Goal: Task Accomplishment & Management: Complete application form

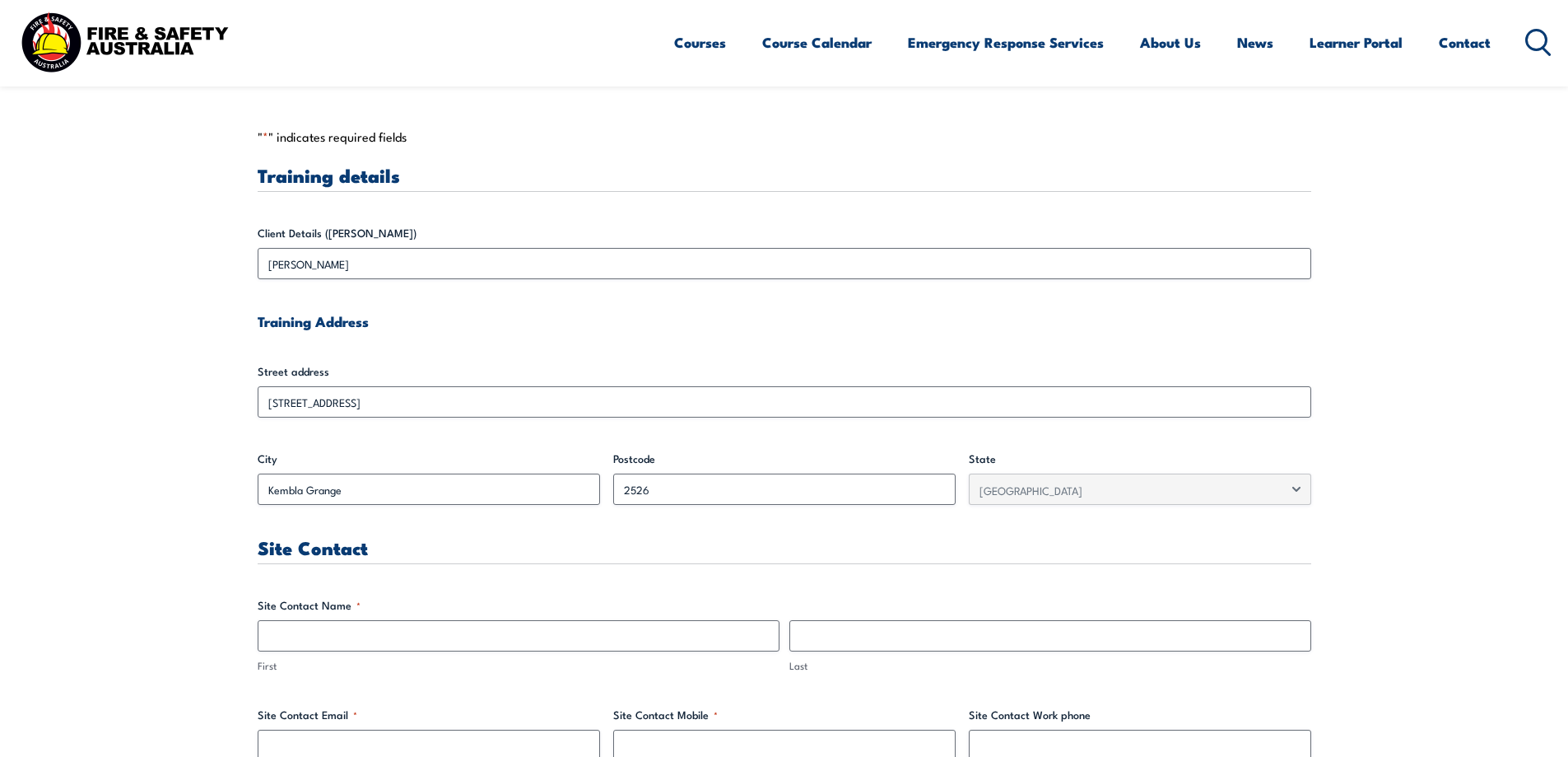
scroll to position [577, 0]
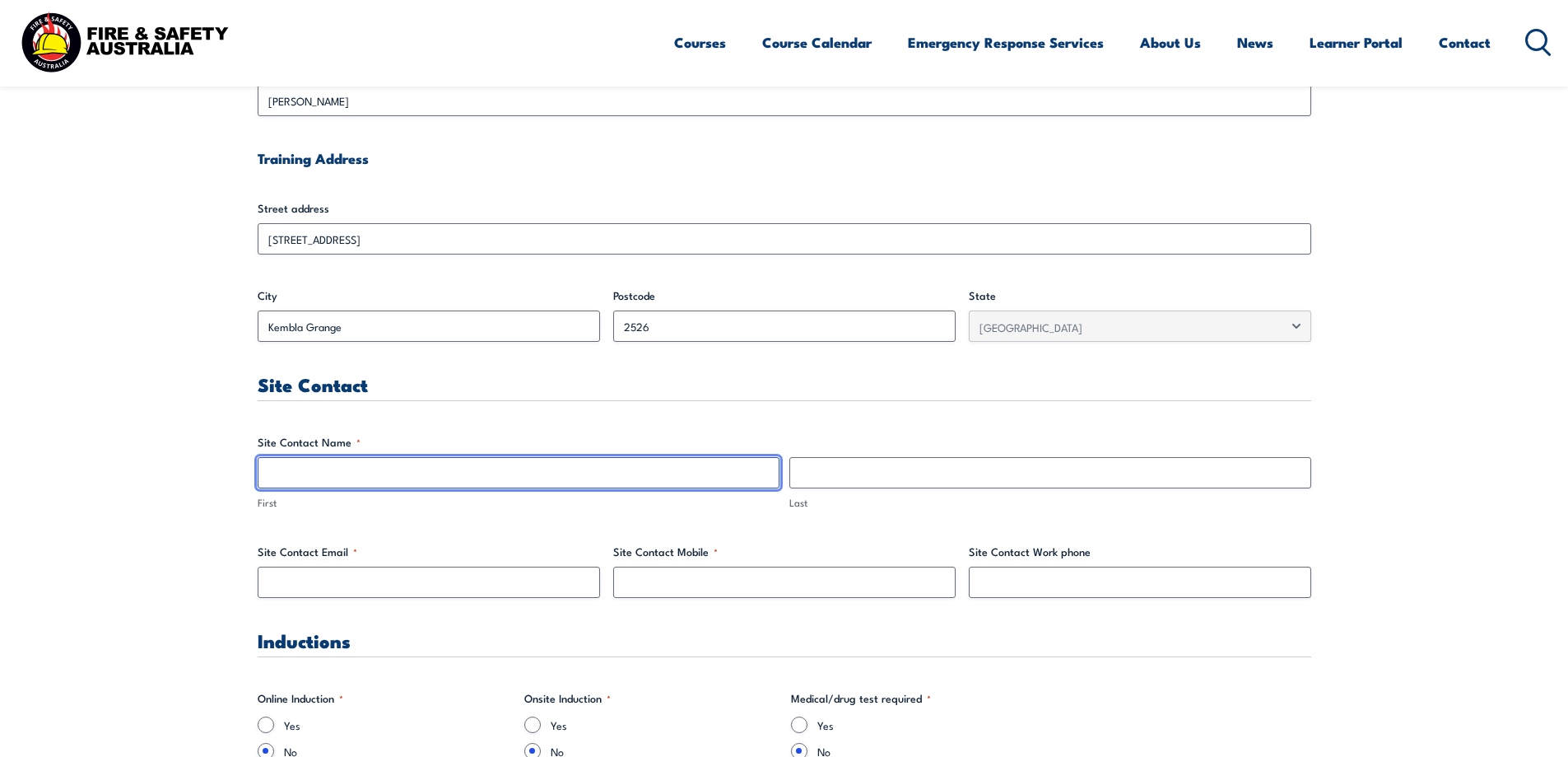
click at [303, 478] on input "First" at bounding box center [519, 472] width 521 height 31
type input "Oscar"
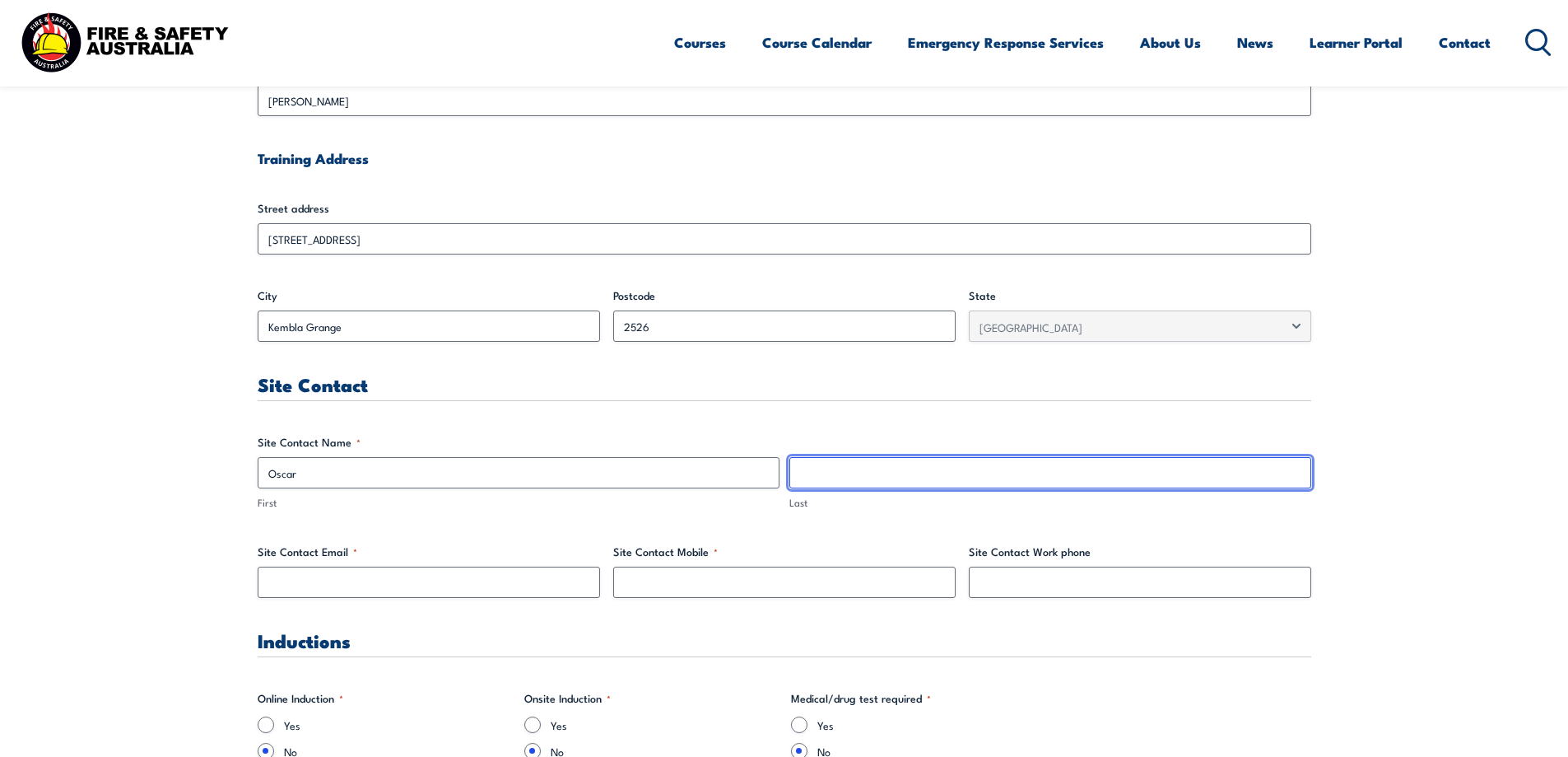
click at [836, 470] on input "Last" at bounding box center [1050, 472] width 521 height 31
type input "[PERSON_NAME]"
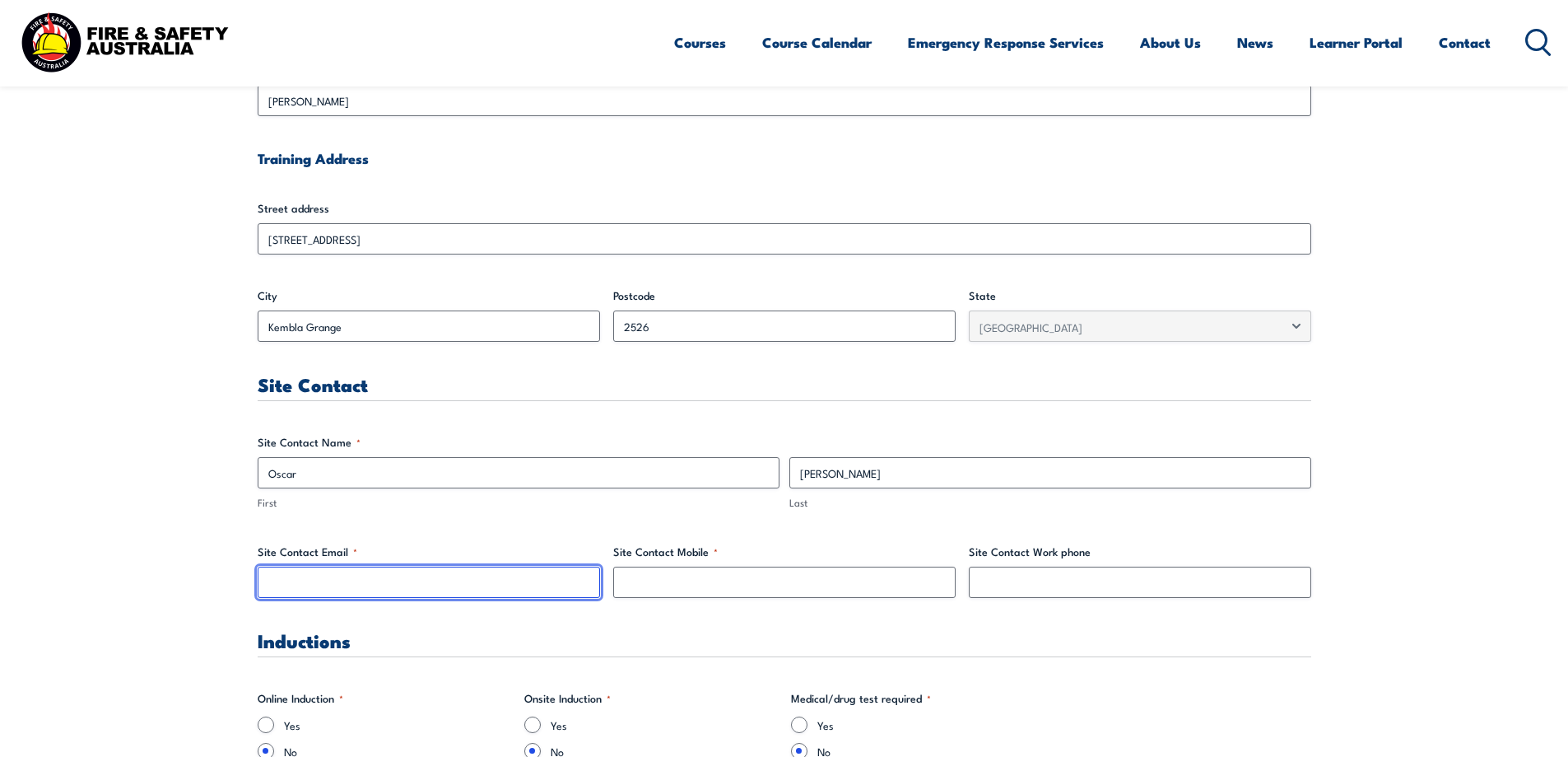
click at [301, 586] on input "Site Contact Email *" at bounding box center [428, 582] width 342 height 31
type input "[EMAIL_ADDRESS][DOMAIN_NAME]"
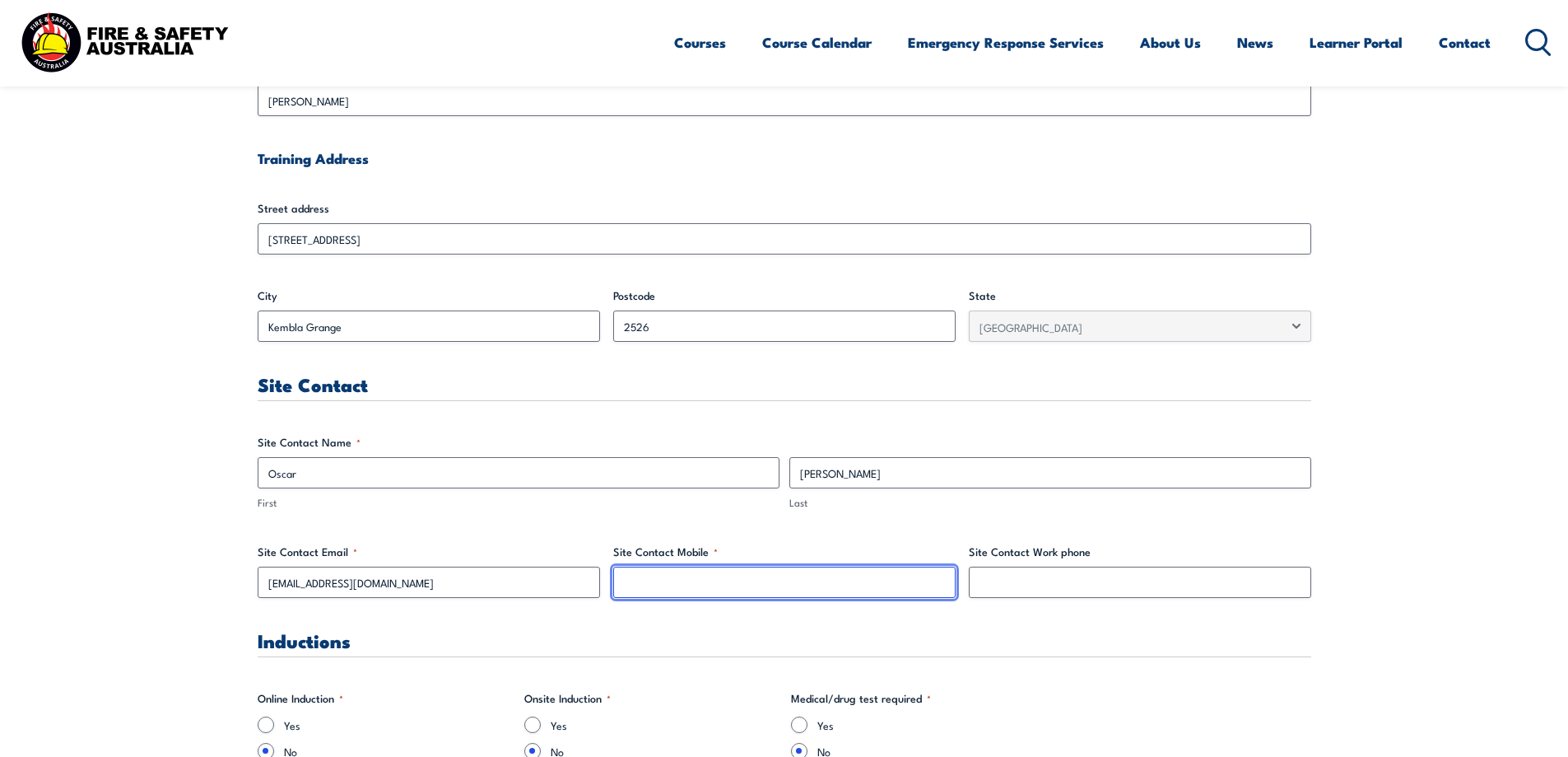
click at [646, 590] on input "Site Contact Mobile *" at bounding box center [784, 582] width 342 height 31
type input "0409199270"
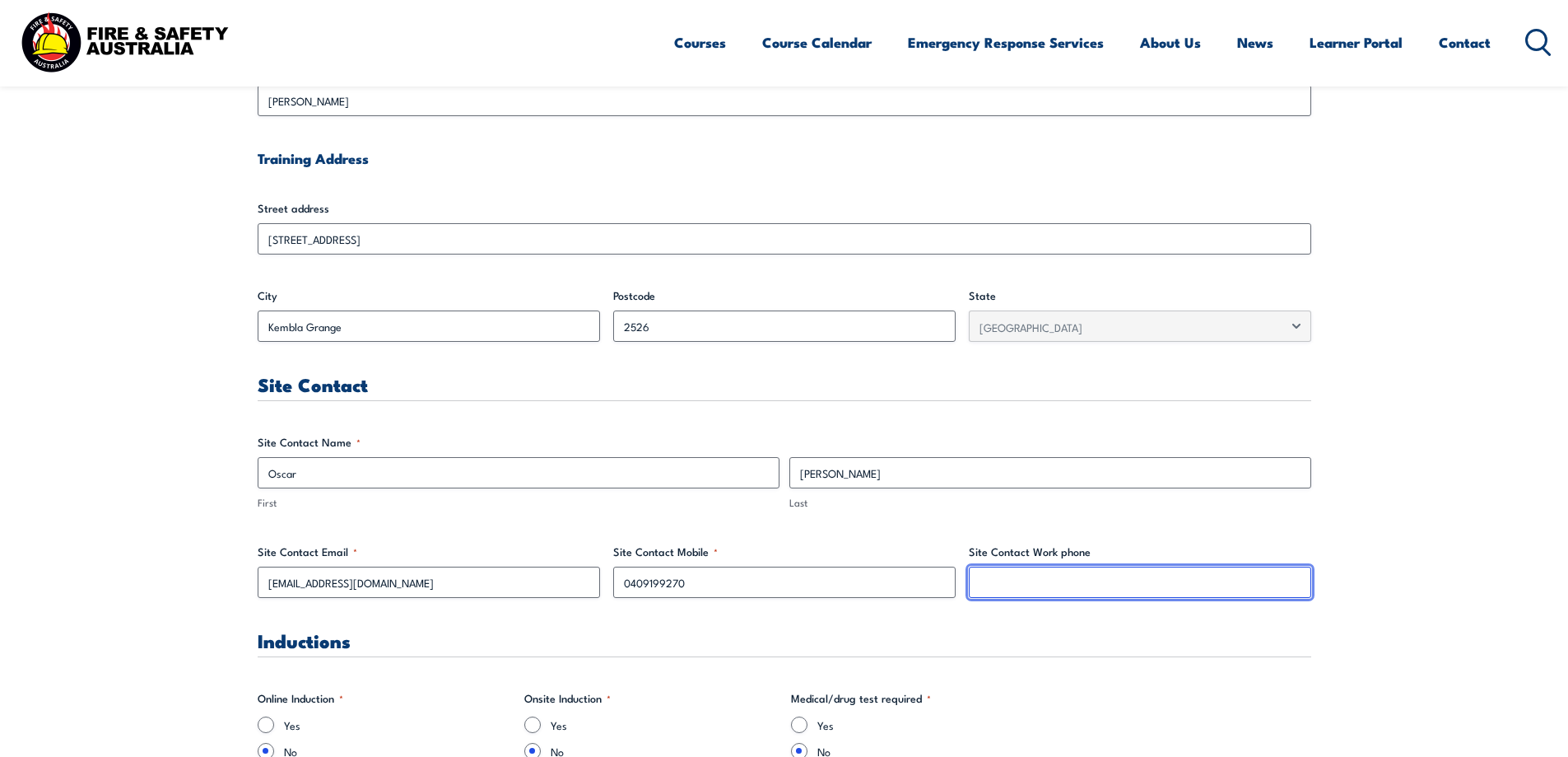
click at [1006, 591] on input "Site Contact Work phone" at bounding box center [1140, 582] width 342 height 31
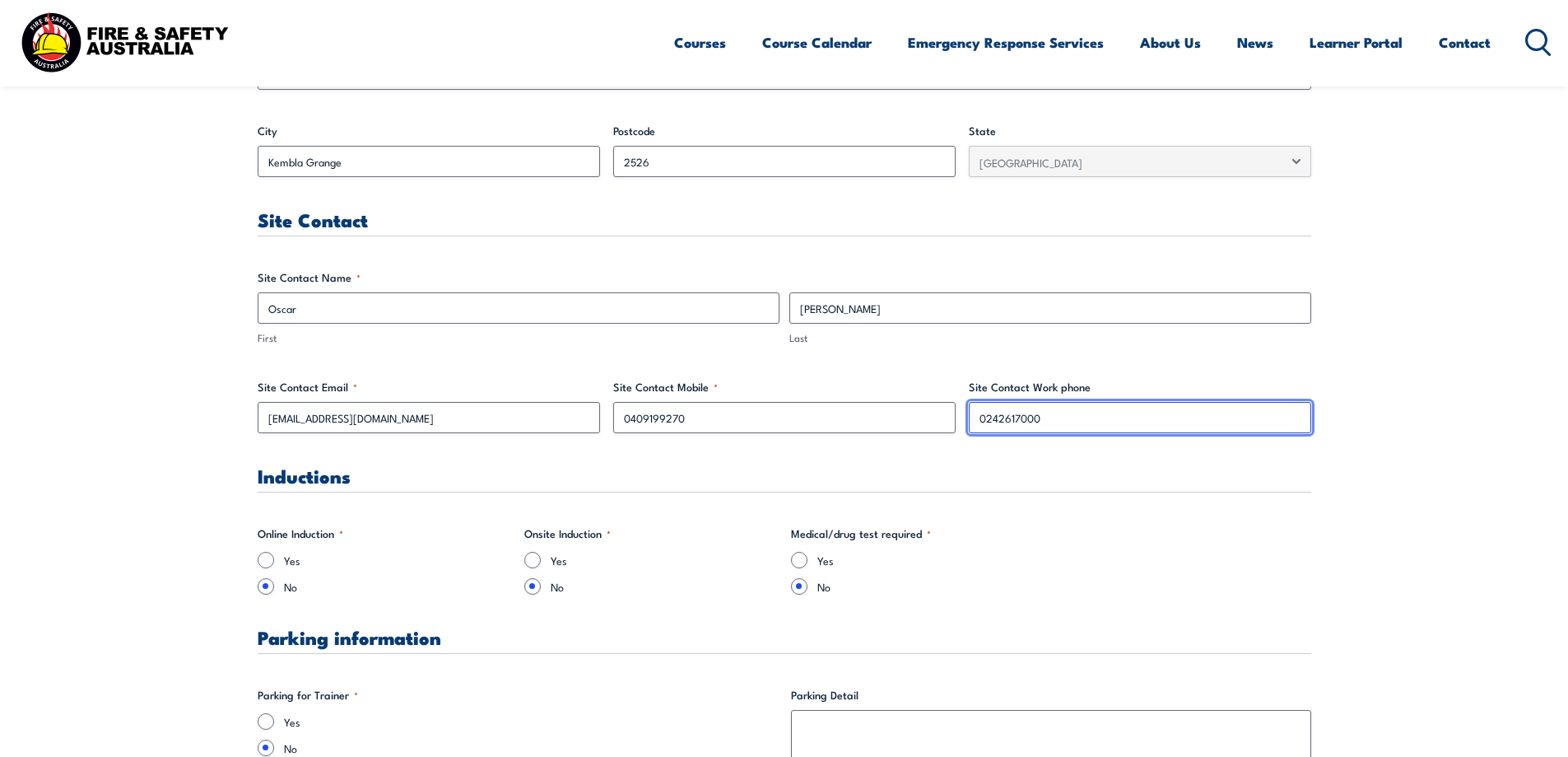
scroll to position [1071, 0]
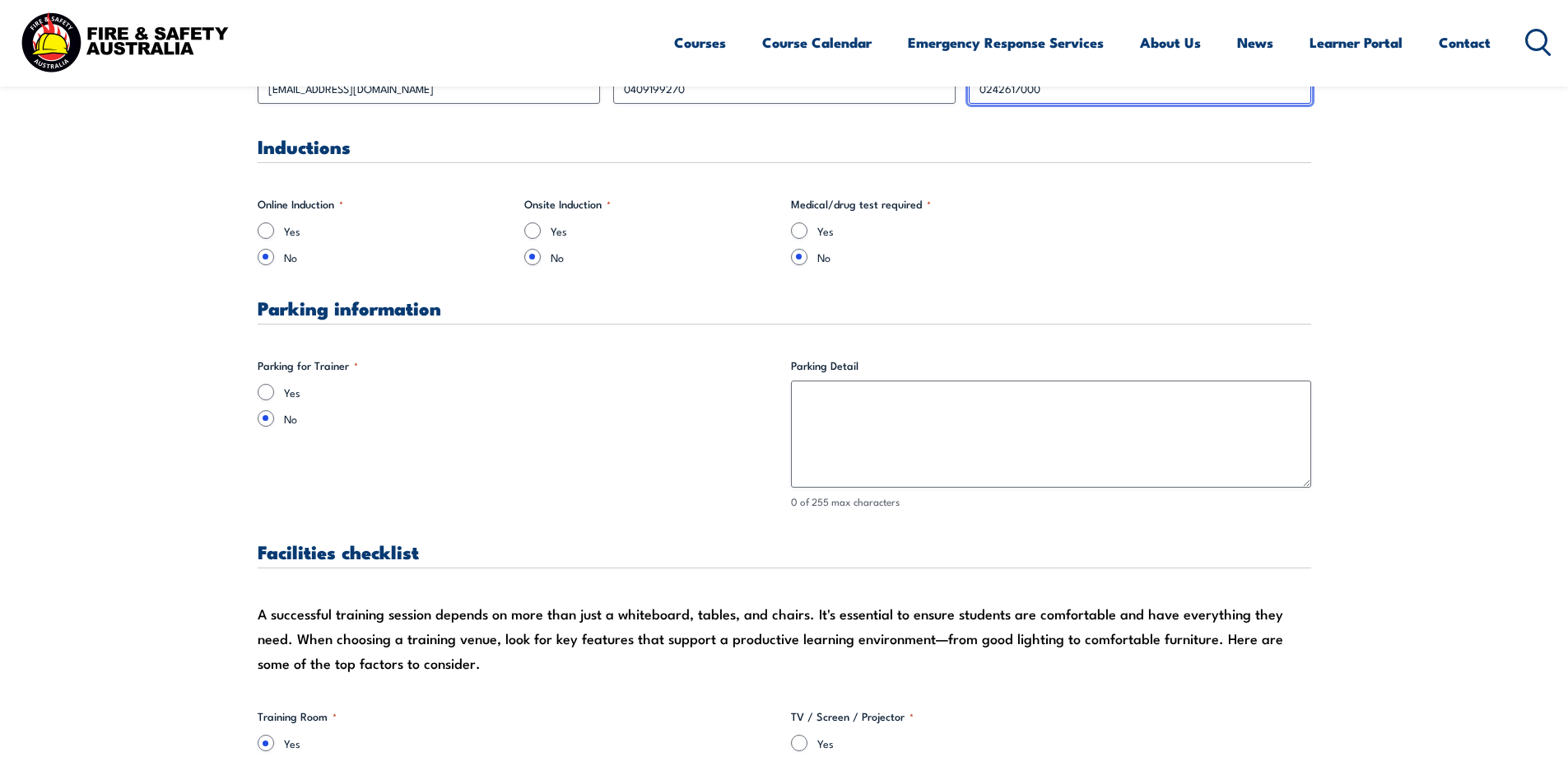
type input "0242617000"
click at [264, 393] on input "Yes" at bounding box center [265, 392] width 16 height 16
radio input "true"
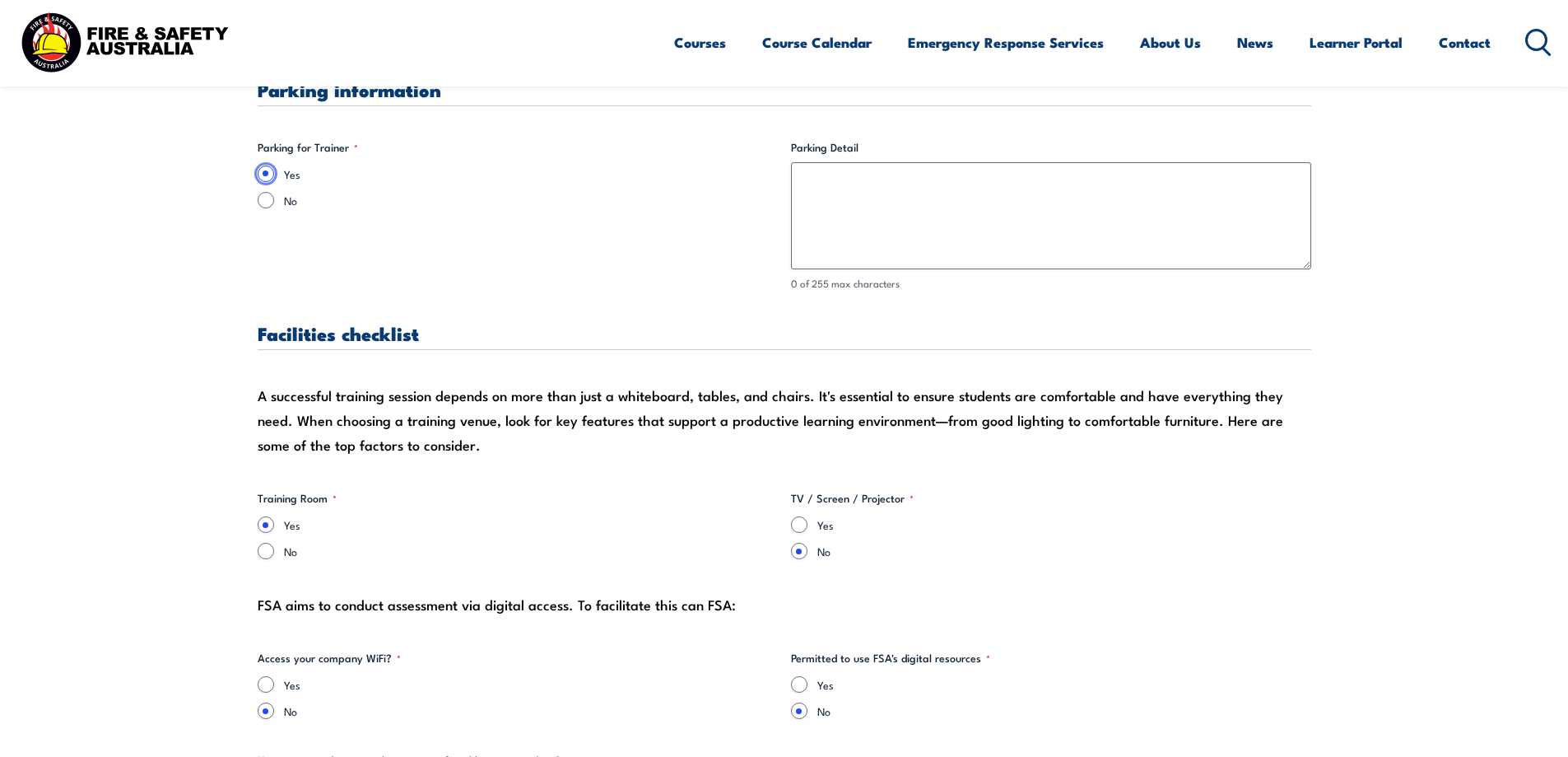
scroll to position [1318, 0]
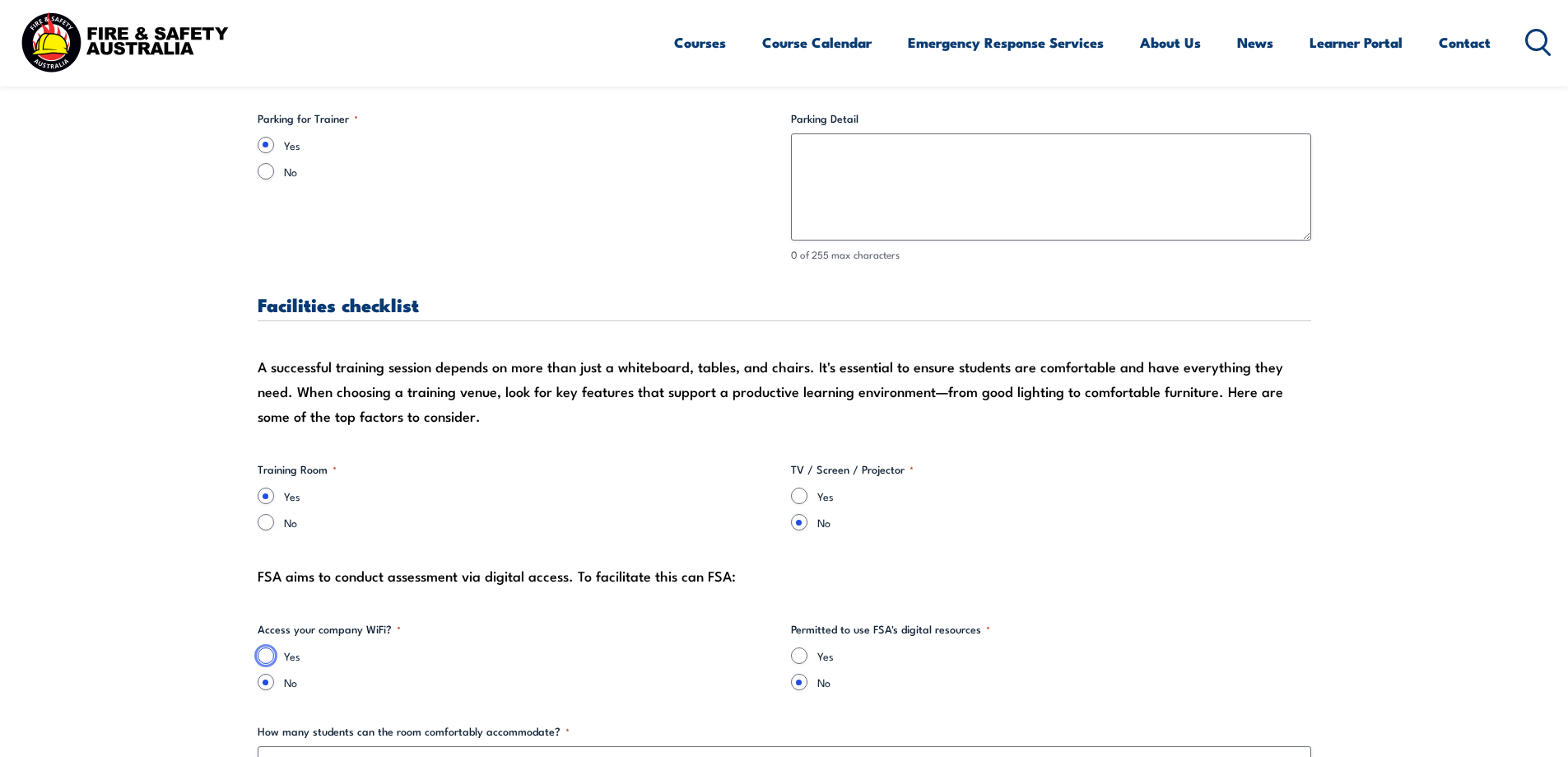
click at [265, 664] on input "Yes" at bounding box center [265, 655] width 16 height 16
radio input "true"
click at [796, 655] on input "Yes" at bounding box center [798, 655] width 16 height 16
radio input "true"
click at [796, 491] on input "Yes" at bounding box center [798, 495] width 16 height 16
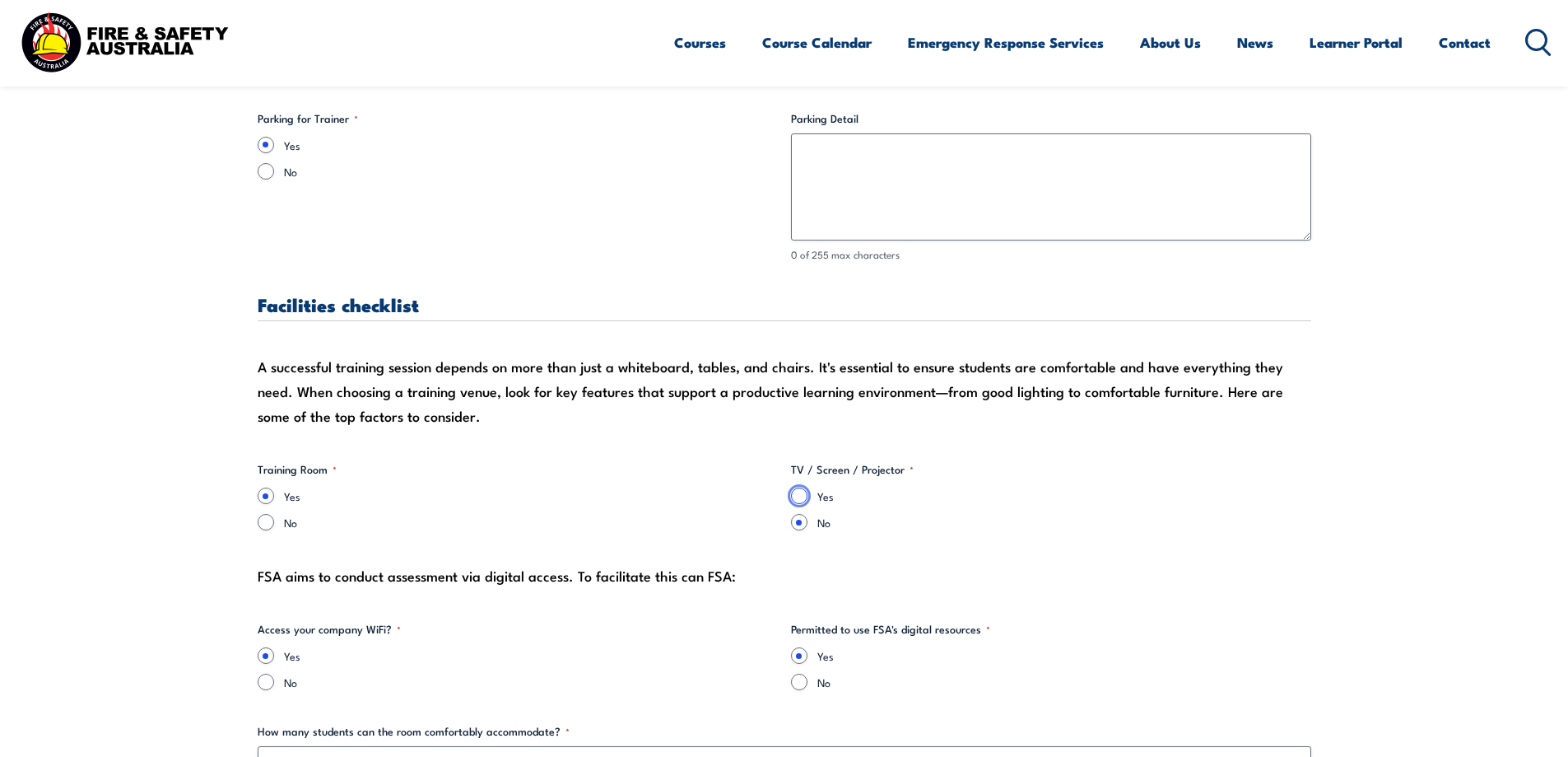
radio input "true"
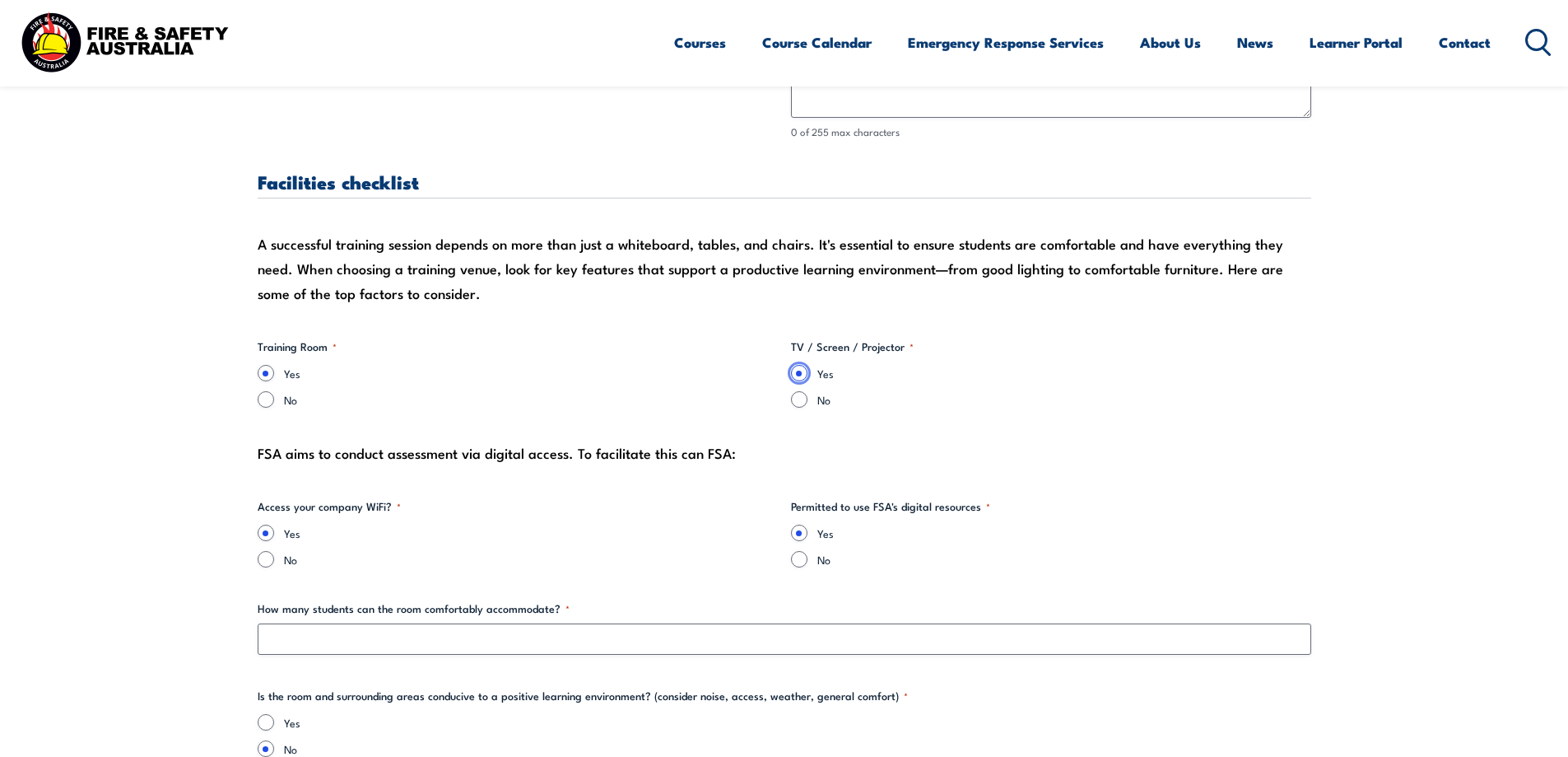
scroll to position [1729, 0]
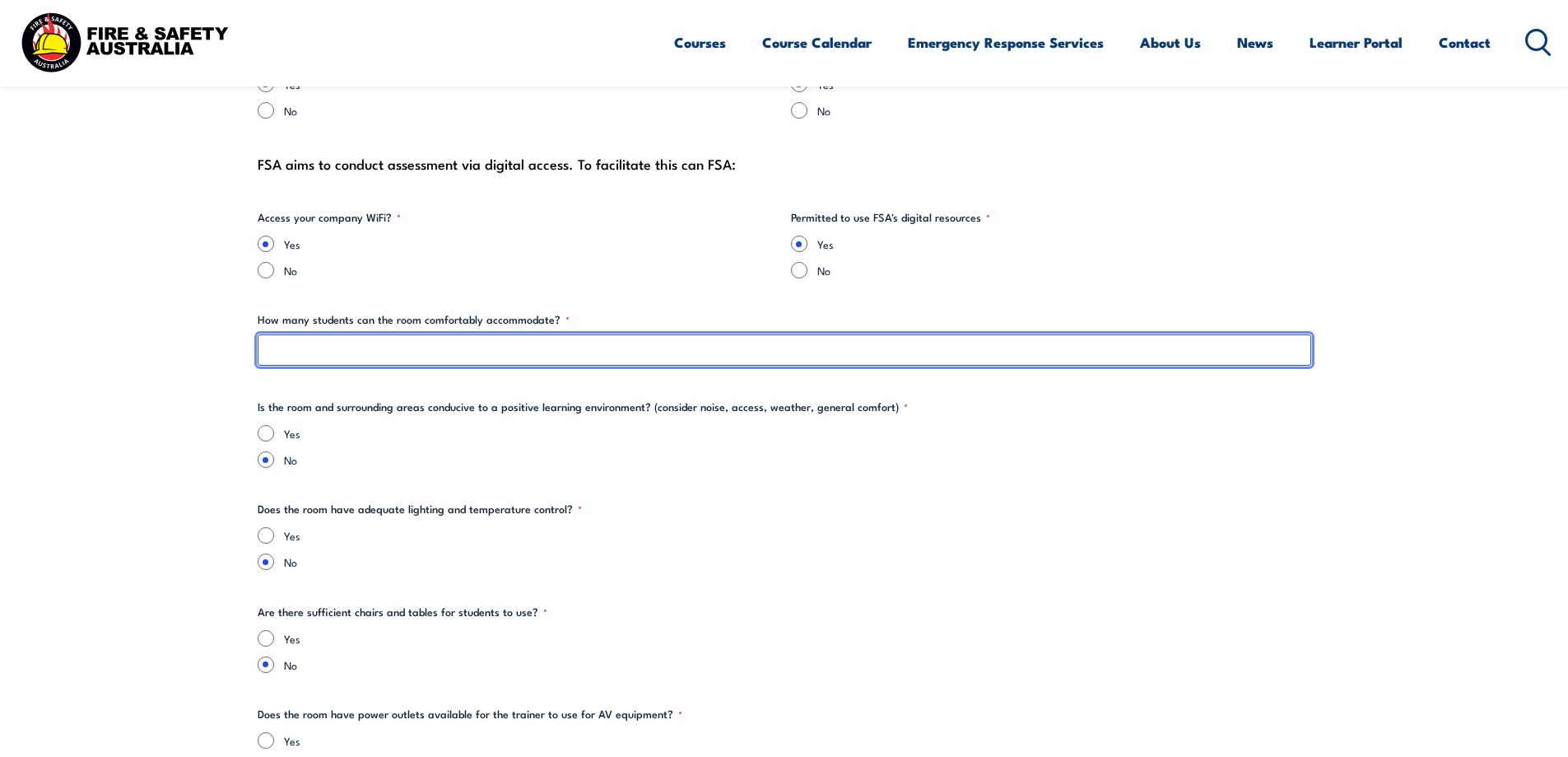
click at [263, 354] on input "How many students can the room comfortably accommodate? *" at bounding box center [784, 349] width 1053 height 31
type input "12"
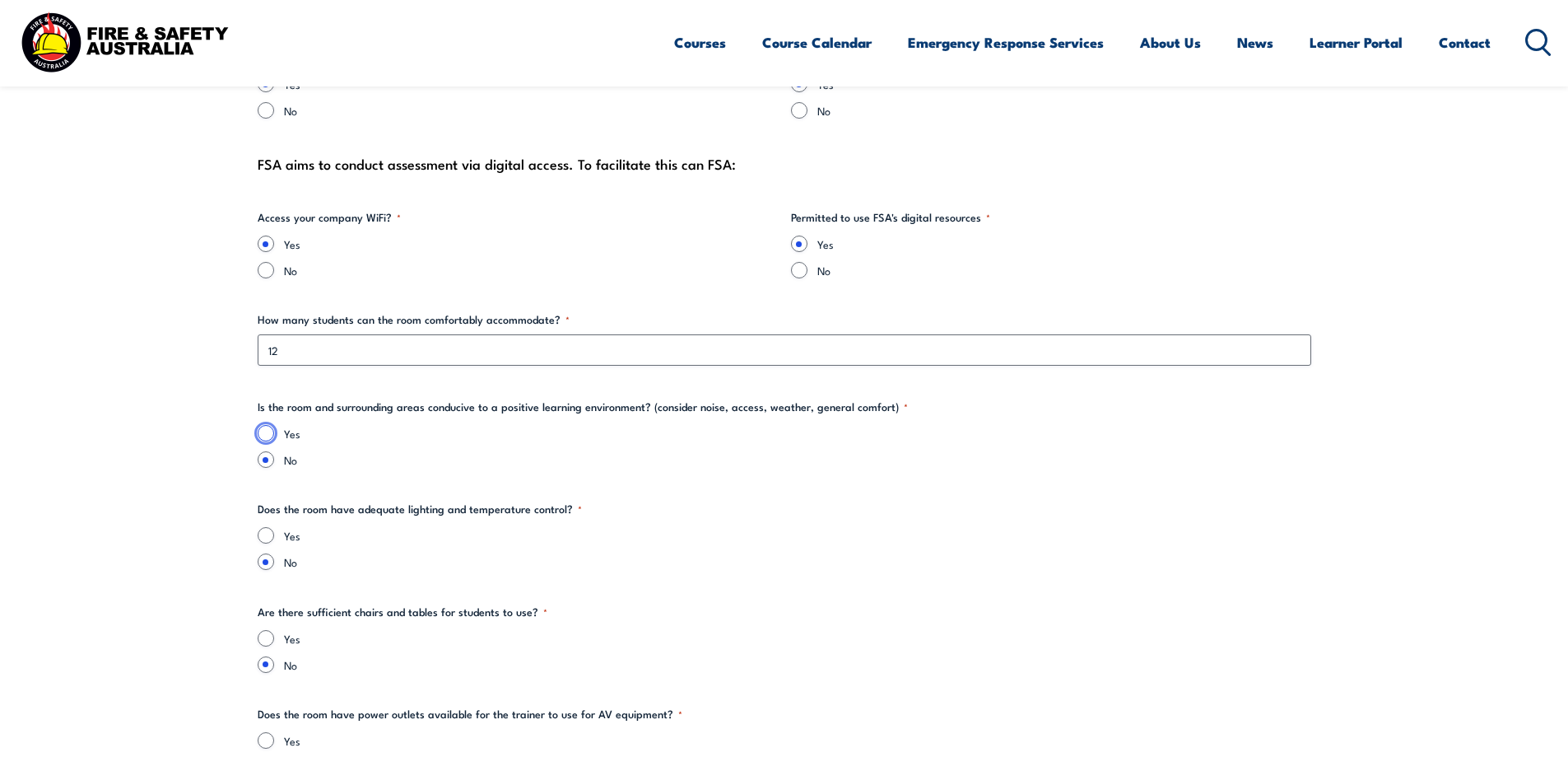
click at [260, 434] on input "Yes" at bounding box center [265, 433] width 16 height 16
radio input "true"
click at [264, 533] on input "Yes" at bounding box center [265, 535] width 16 height 16
radio input "true"
click at [261, 637] on input "Yes" at bounding box center [265, 637] width 16 height 16
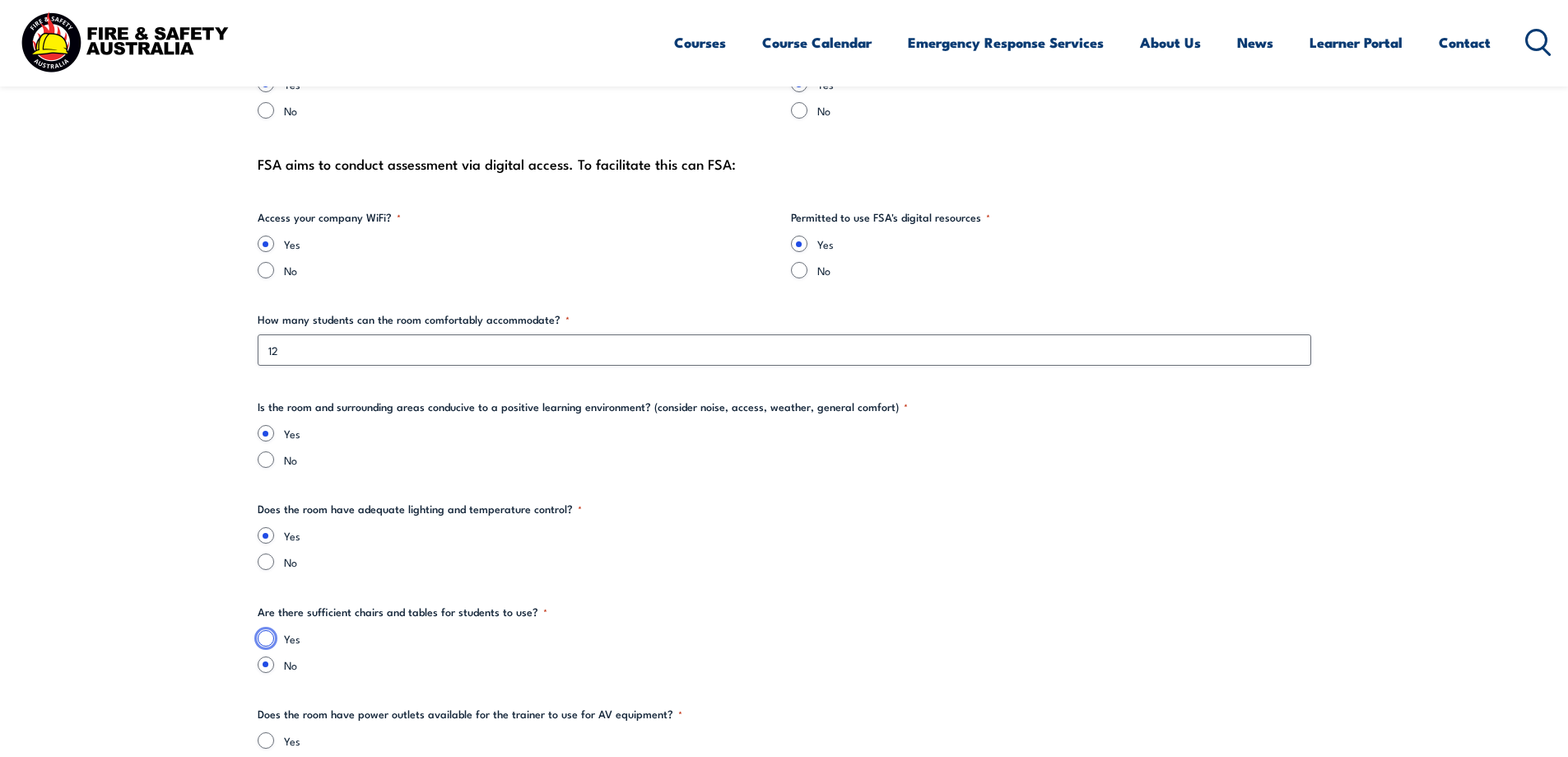
radio input "true"
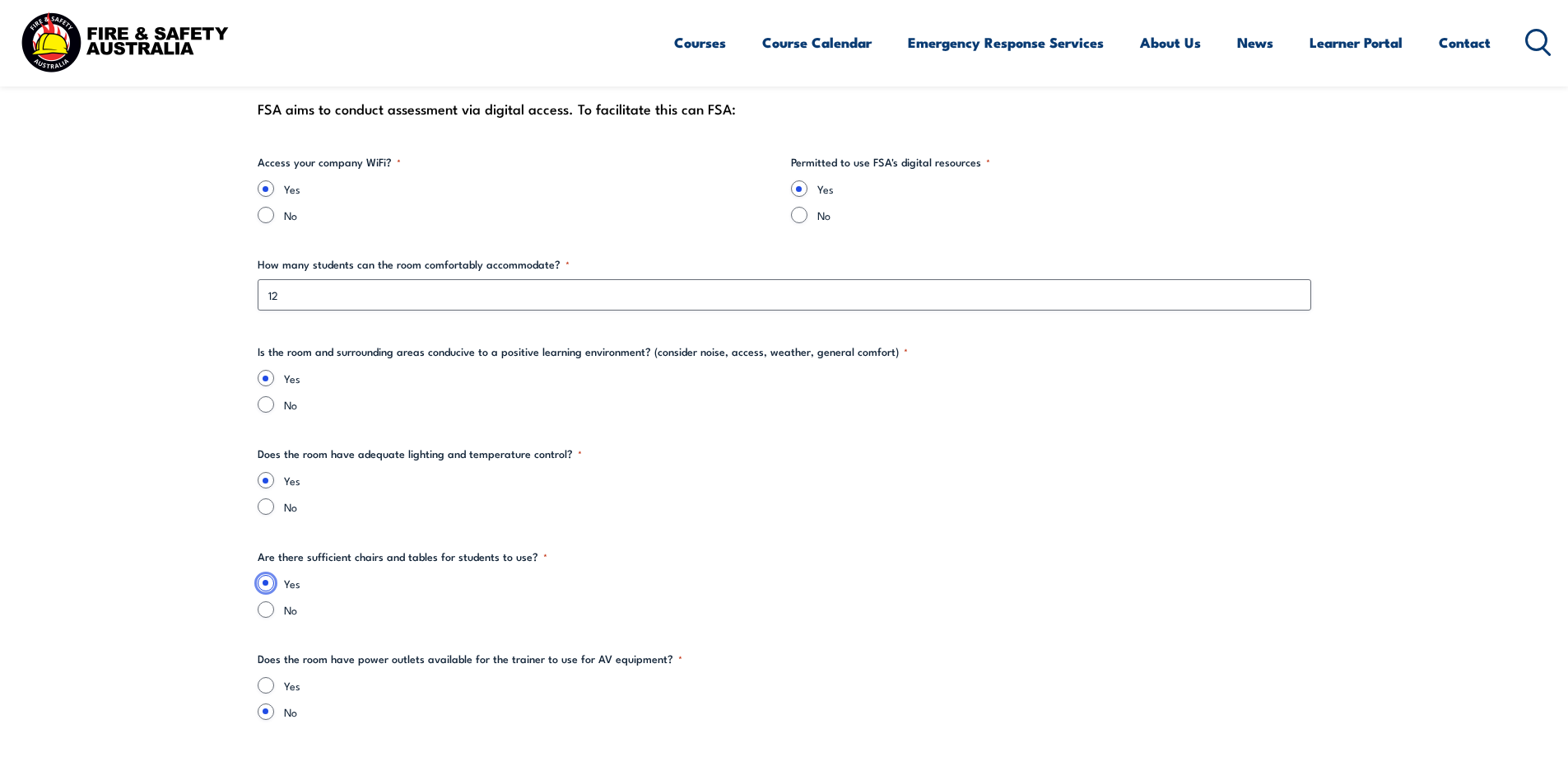
scroll to position [1812, 0]
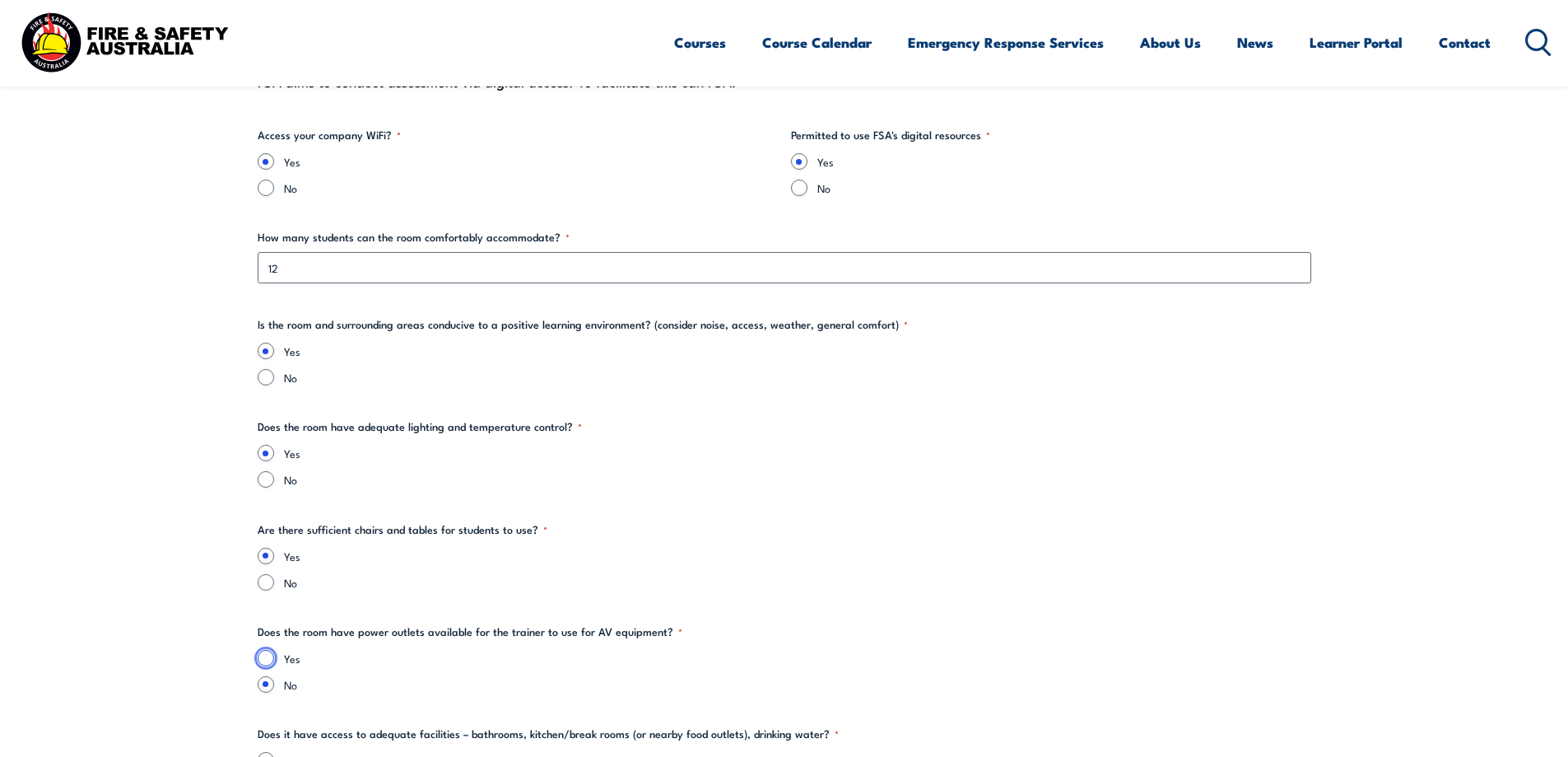
click at [269, 652] on input "Yes" at bounding box center [265, 657] width 16 height 16
radio input "true"
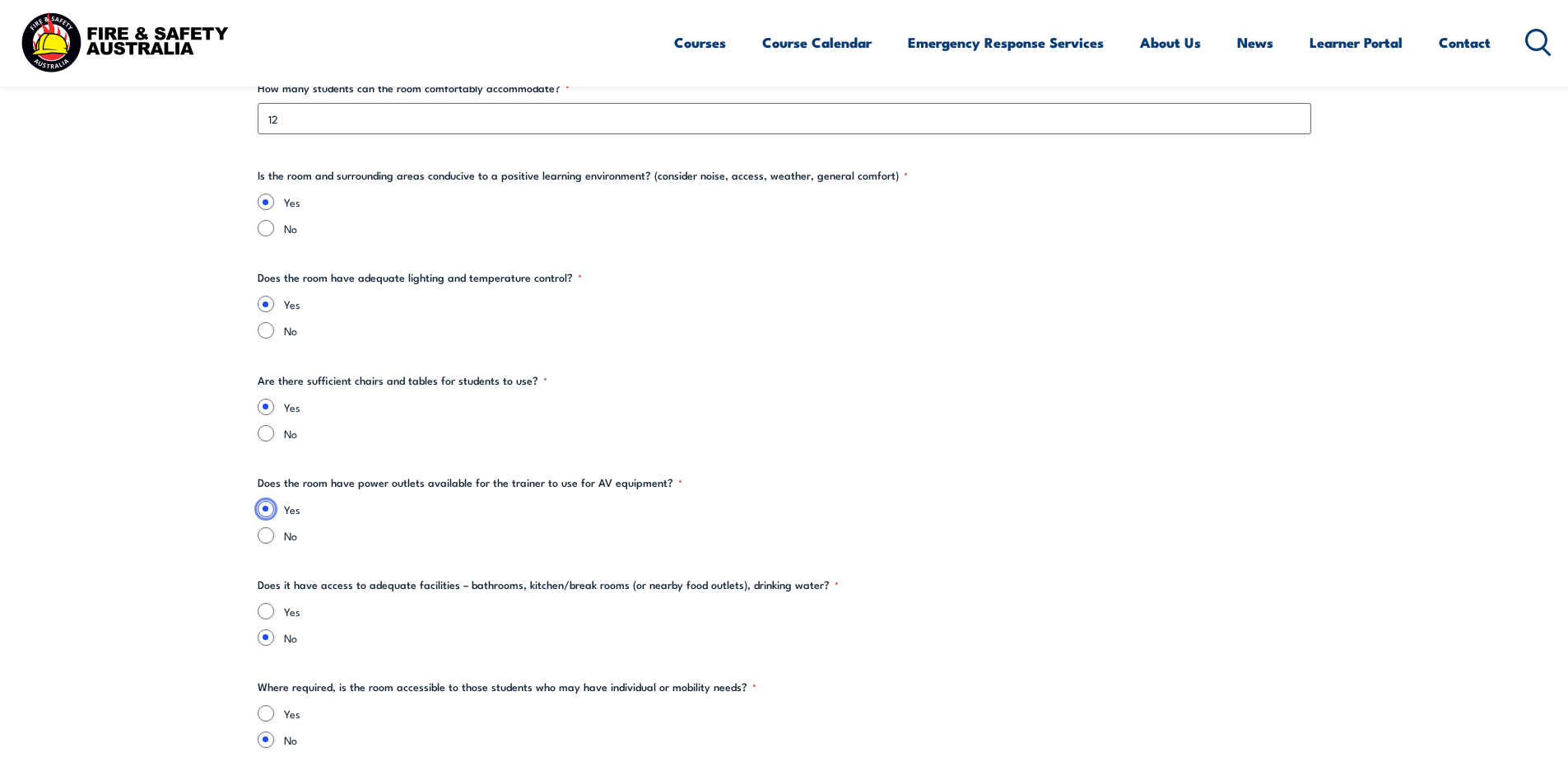
scroll to position [2141, 0]
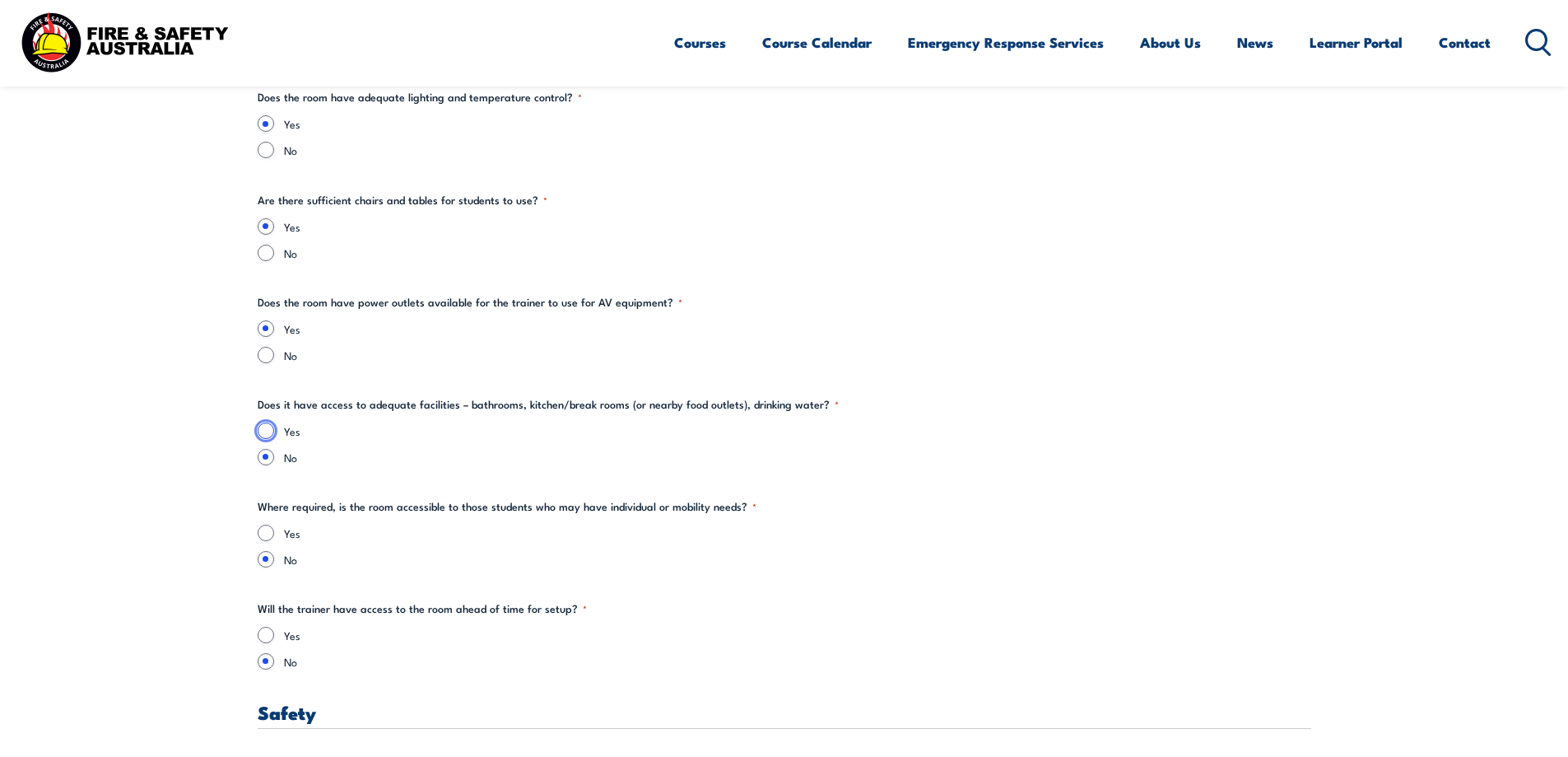
click at [264, 434] on input "Yes" at bounding box center [265, 430] width 16 height 16
radio input "true"
click at [270, 530] on input "Yes" at bounding box center [265, 532] width 16 height 16
radio input "true"
click at [270, 638] on input "Yes" at bounding box center [265, 635] width 16 height 16
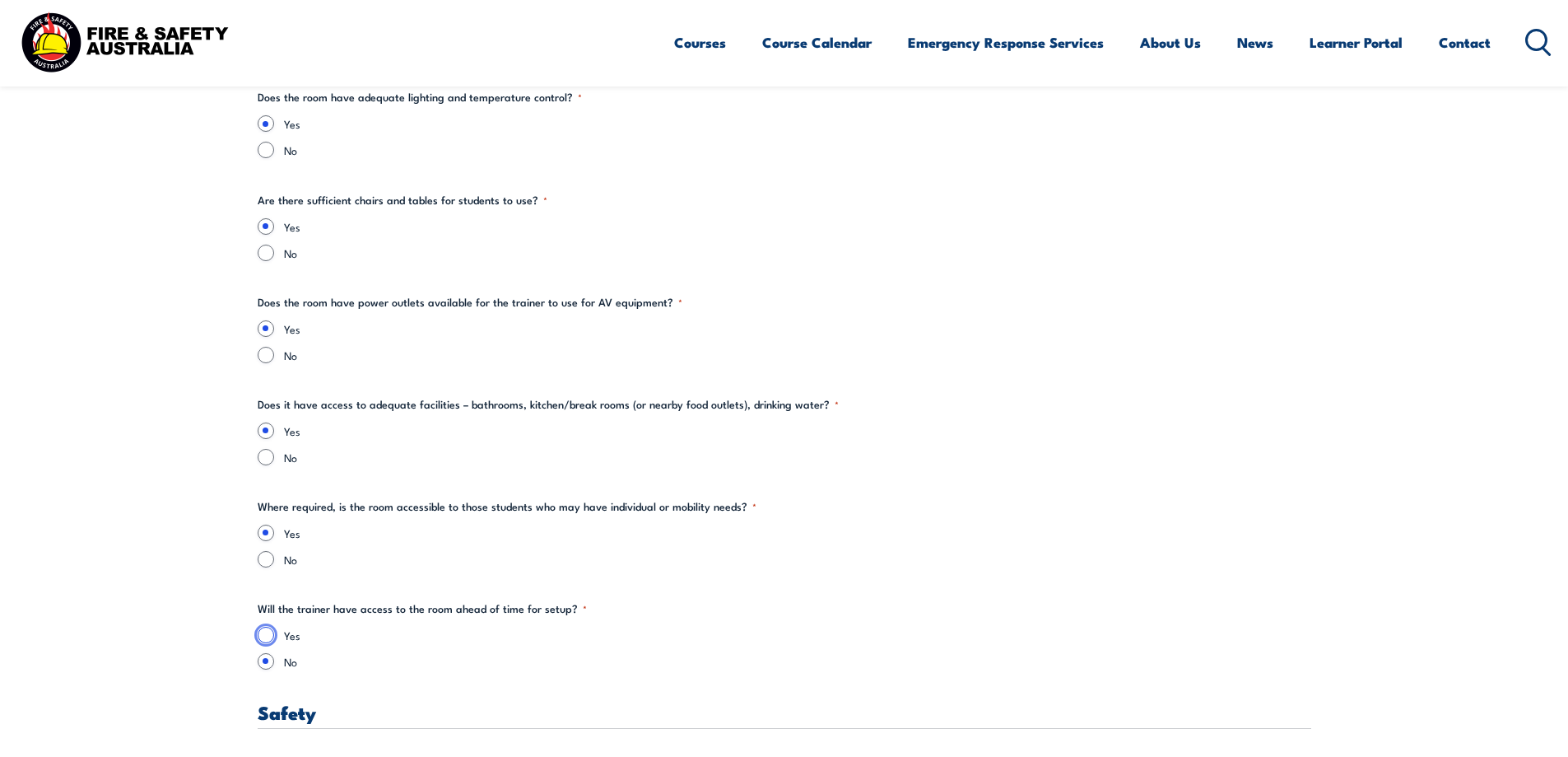
radio input "true"
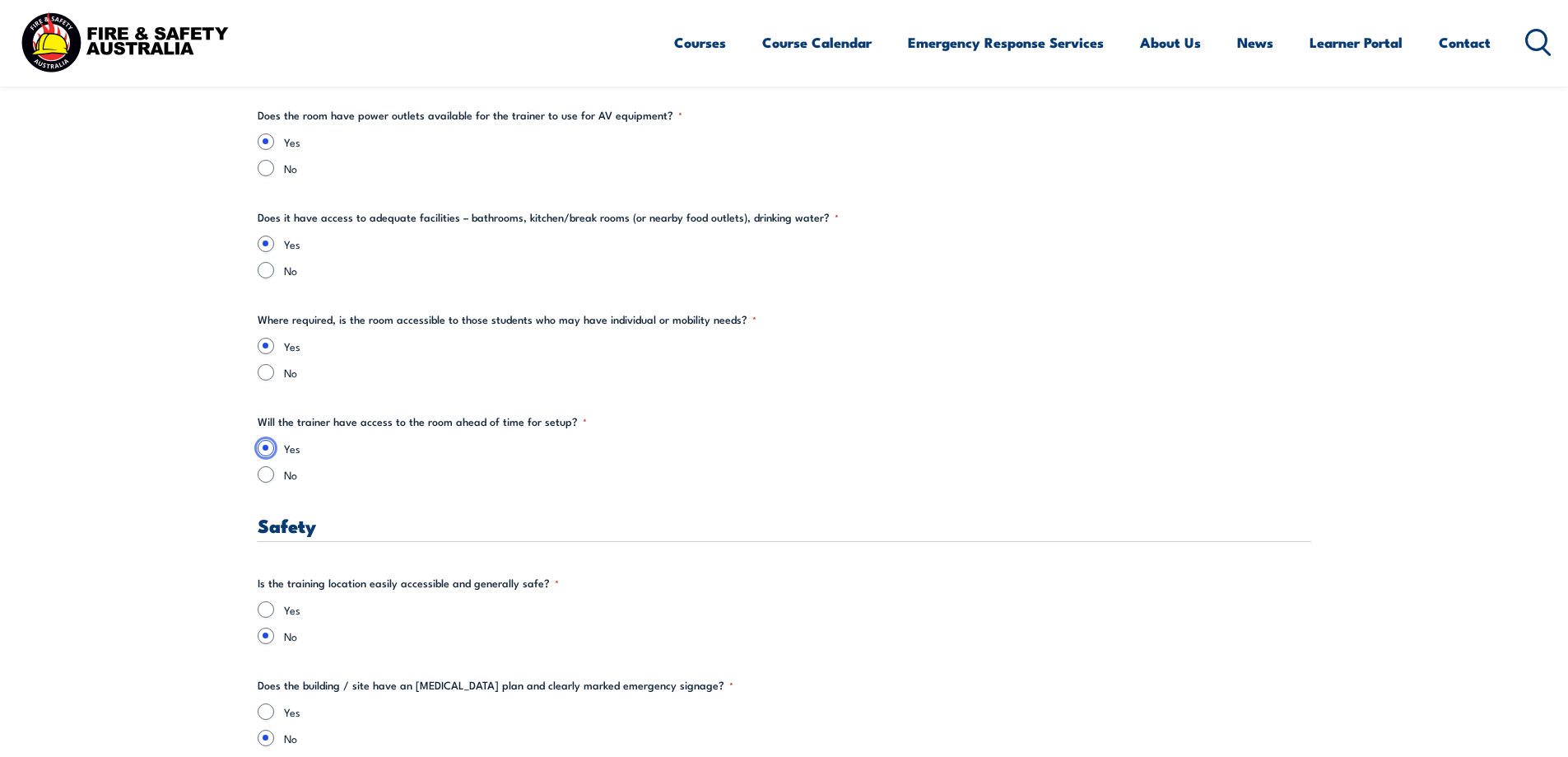
scroll to position [2553, 0]
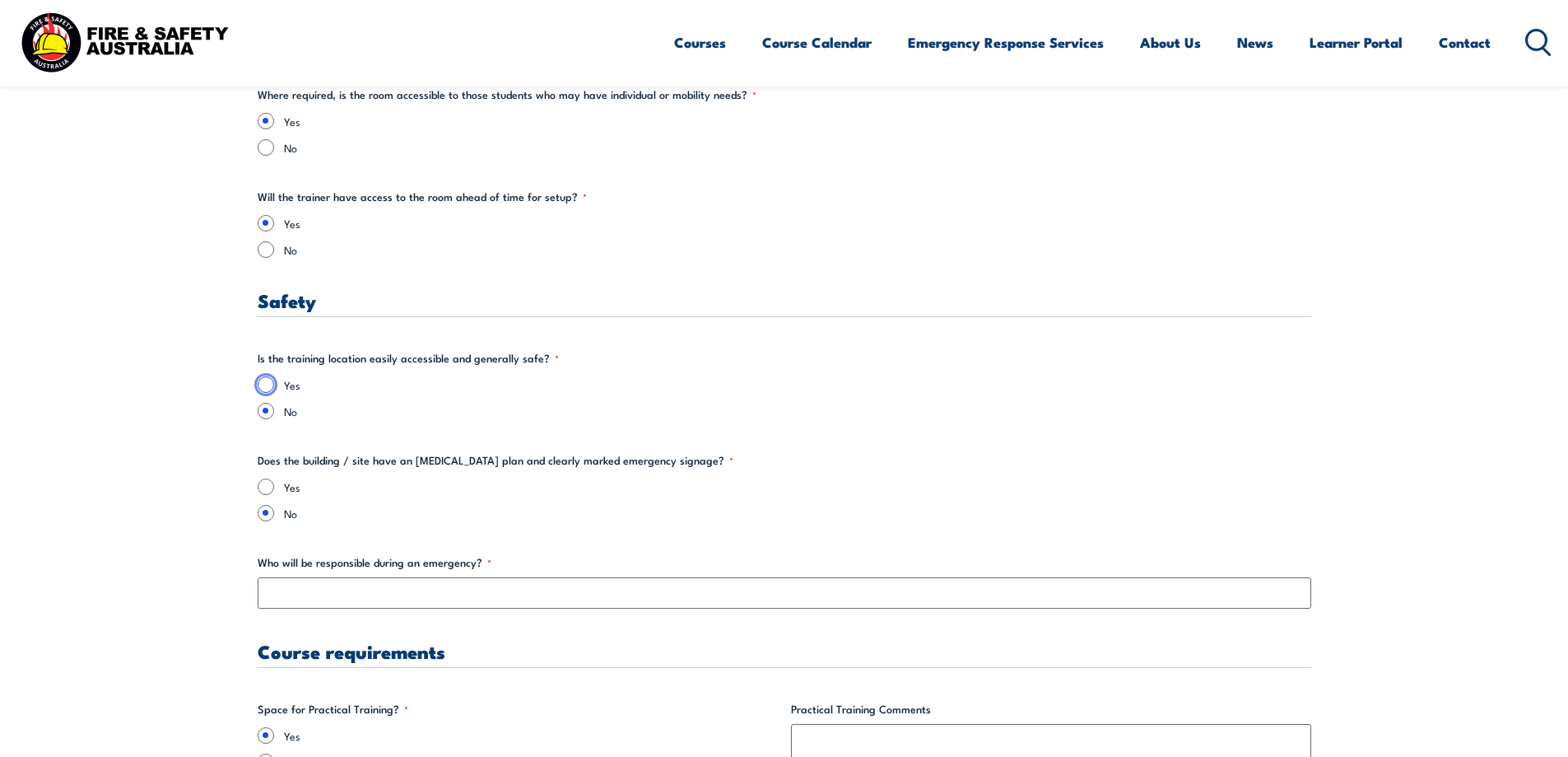
click at [262, 377] on input "Yes" at bounding box center [265, 384] width 16 height 16
radio input "true"
click at [274, 484] on div "Yes" at bounding box center [784, 486] width 1053 height 16
click at [263, 489] on input "Yes" at bounding box center [265, 486] width 16 height 16
radio input "true"
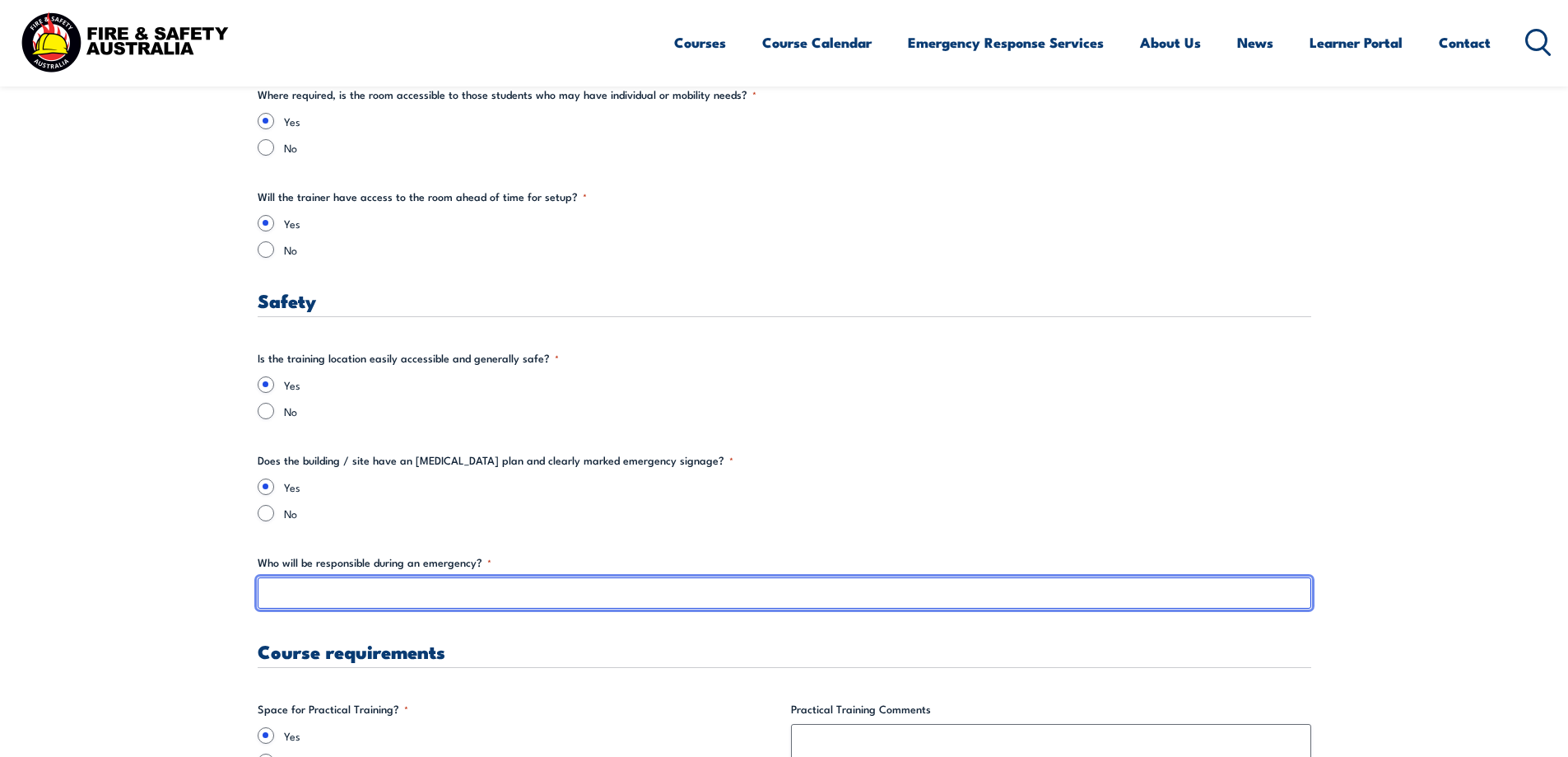
click at [302, 605] on input "Who will be responsible during an emergency? *" at bounding box center [784, 593] width 1053 height 31
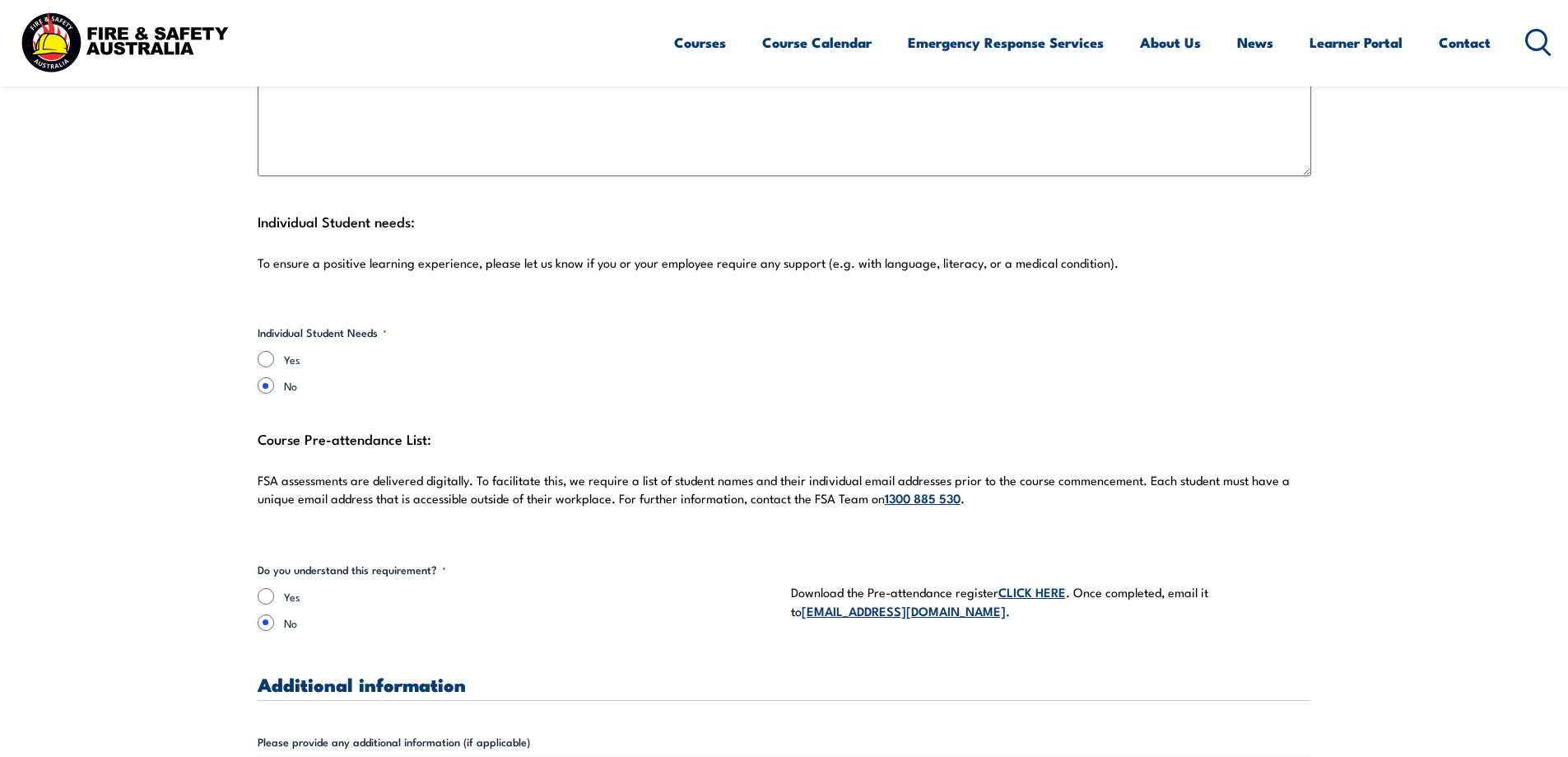
scroll to position [4283, 0]
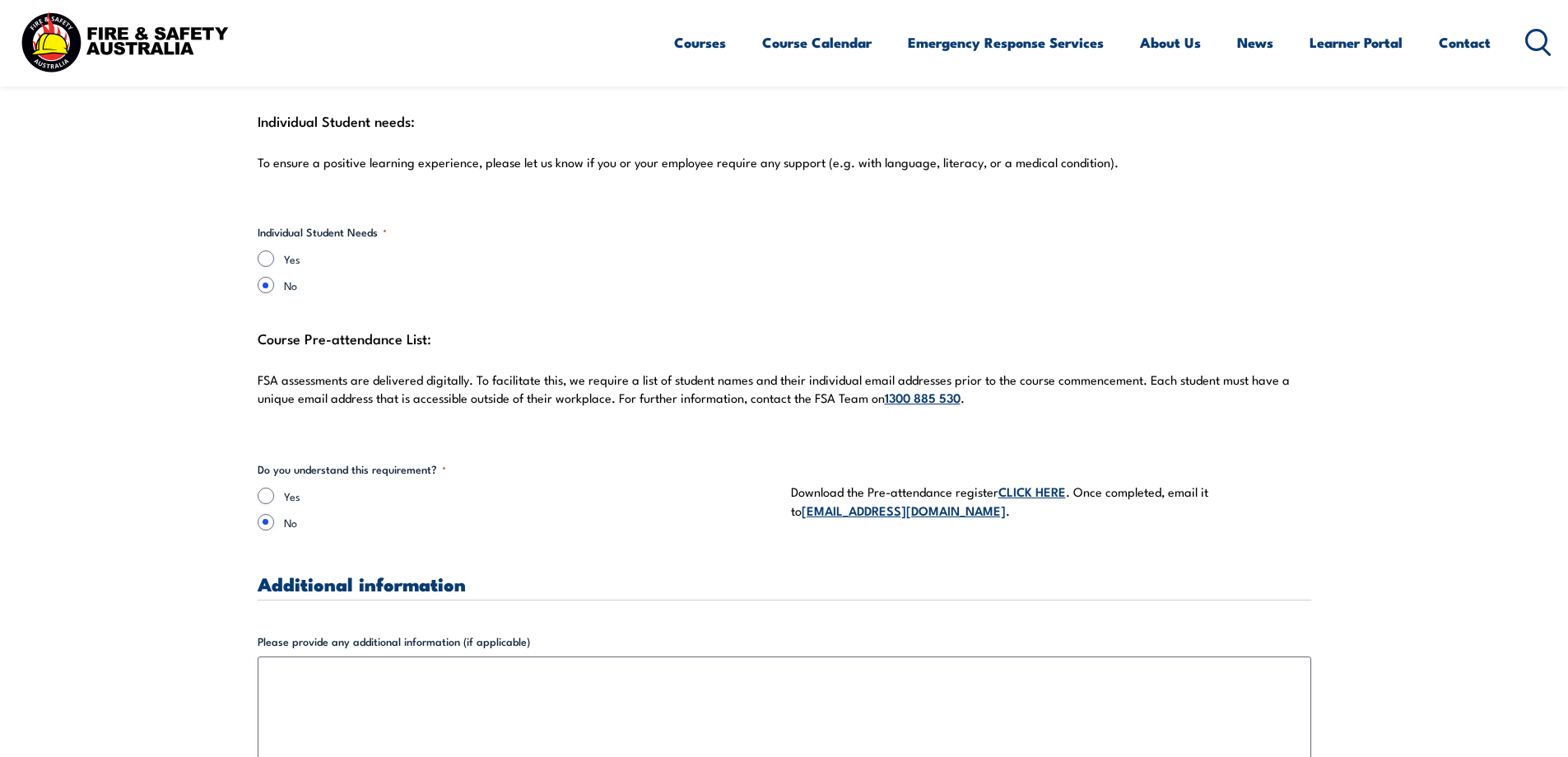
type input "[PERSON_NAME]"
click at [263, 488] on input "Yes" at bounding box center [265, 495] width 16 height 16
radio input "true"
click at [1030, 482] on link "CLICK HERE" at bounding box center [1031, 490] width 67 height 18
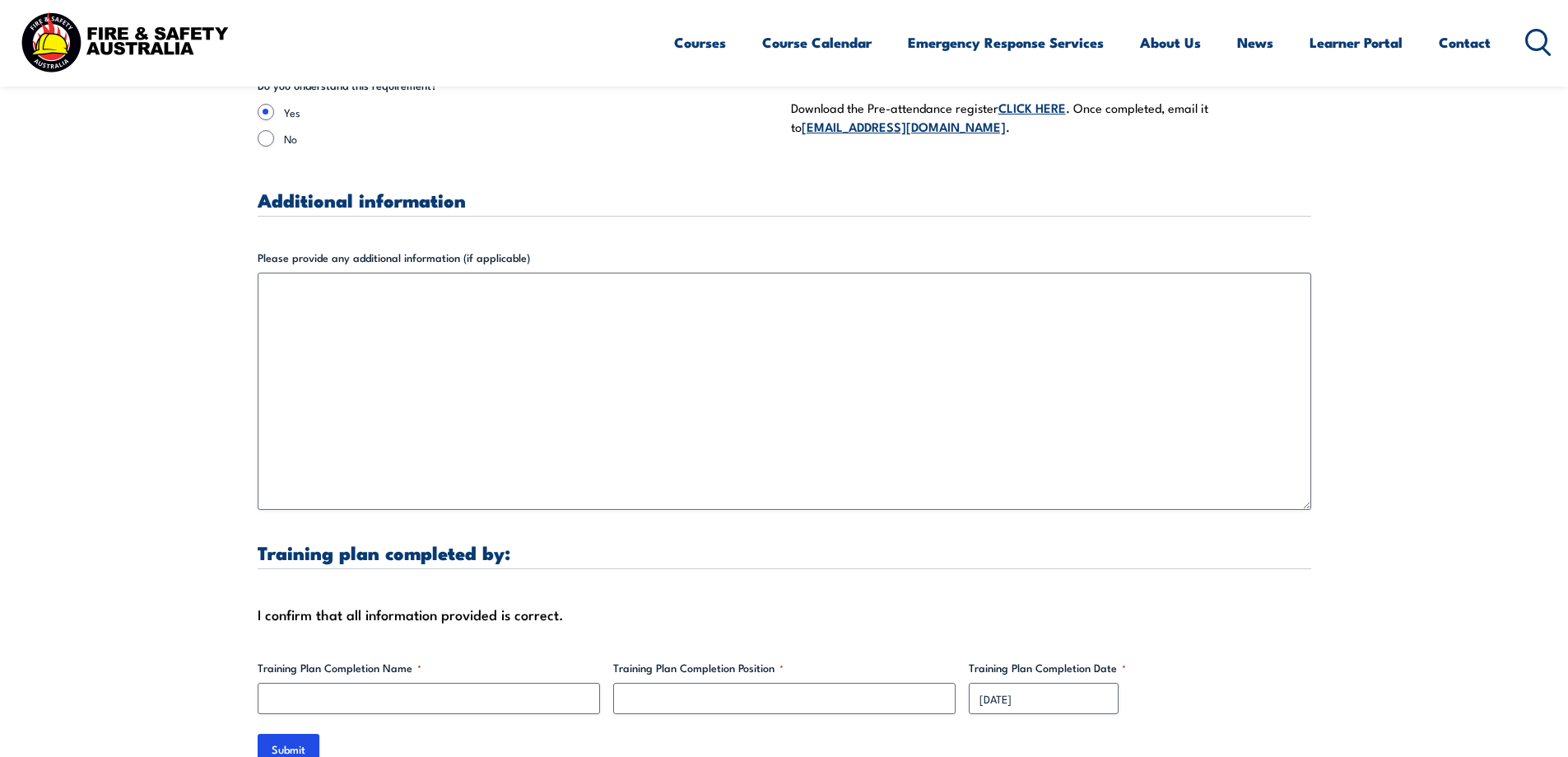
scroll to position [4695, 0]
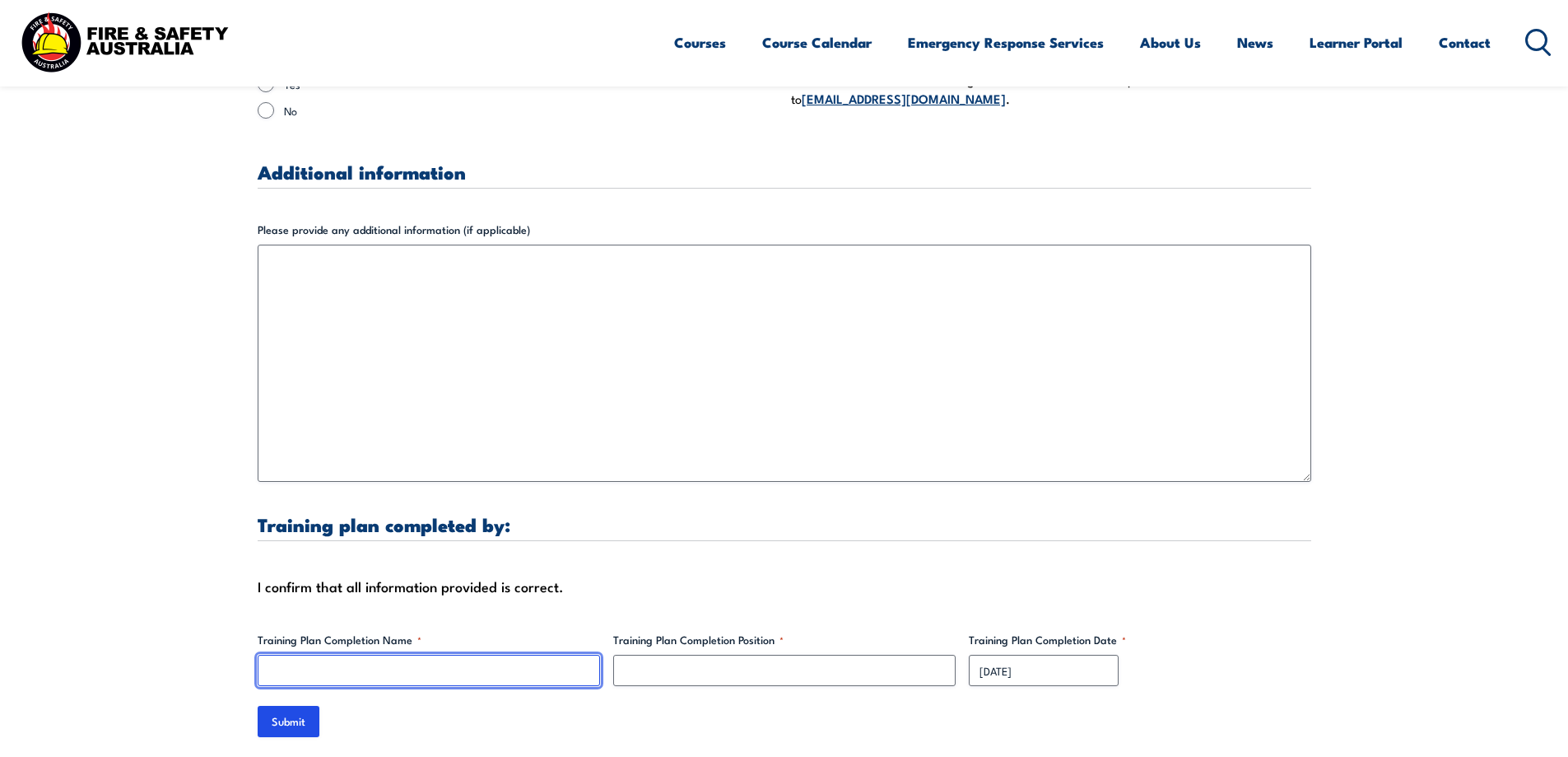
click at [286, 655] on input "Training Plan Completion Name *" at bounding box center [428, 670] width 342 height 31
type input "[PERSON_NAME]"
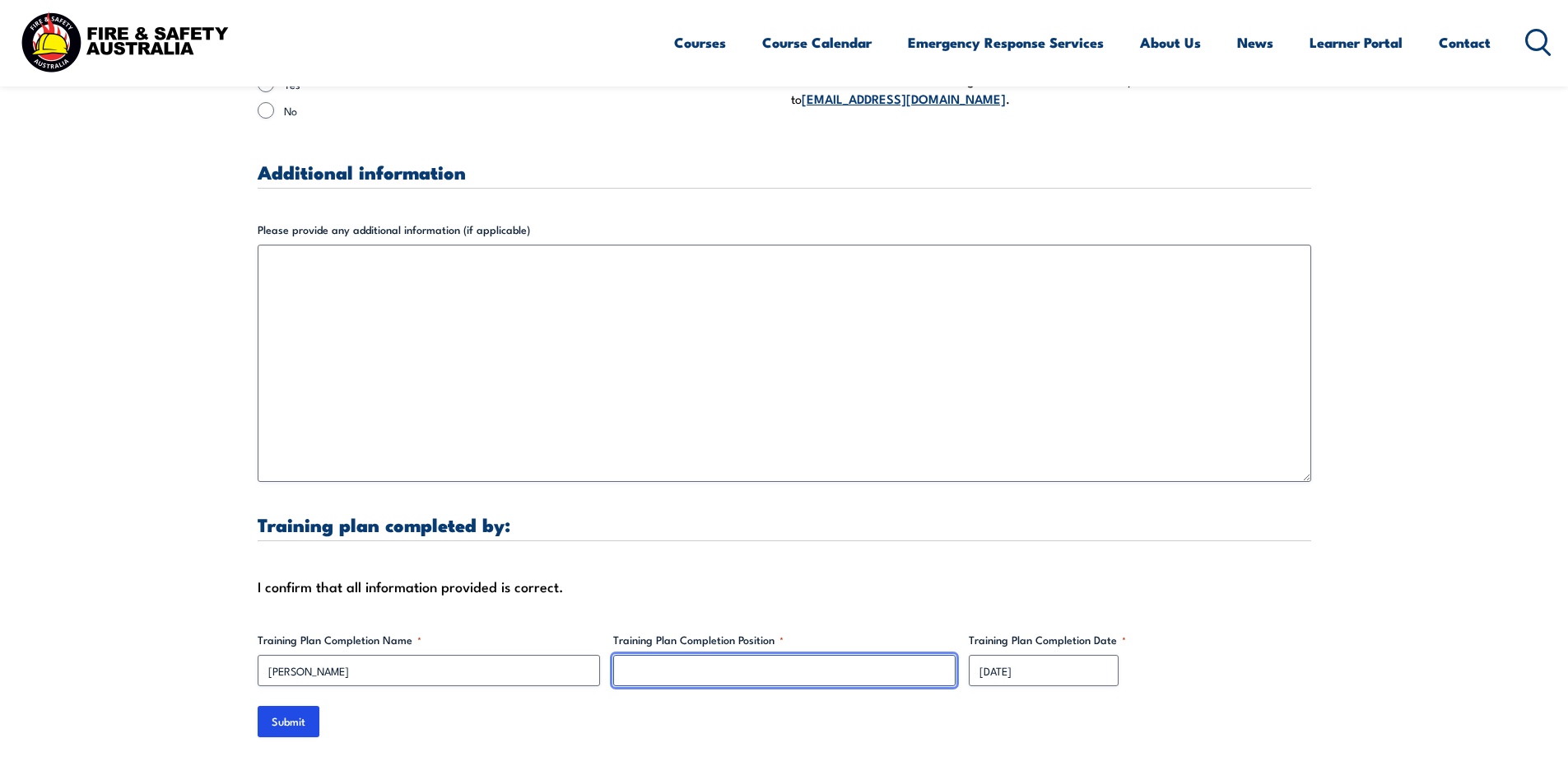
click at [625, 659] on input "Training Plan Completion Position *" at bounding box center [784, 670] width 342 height 31
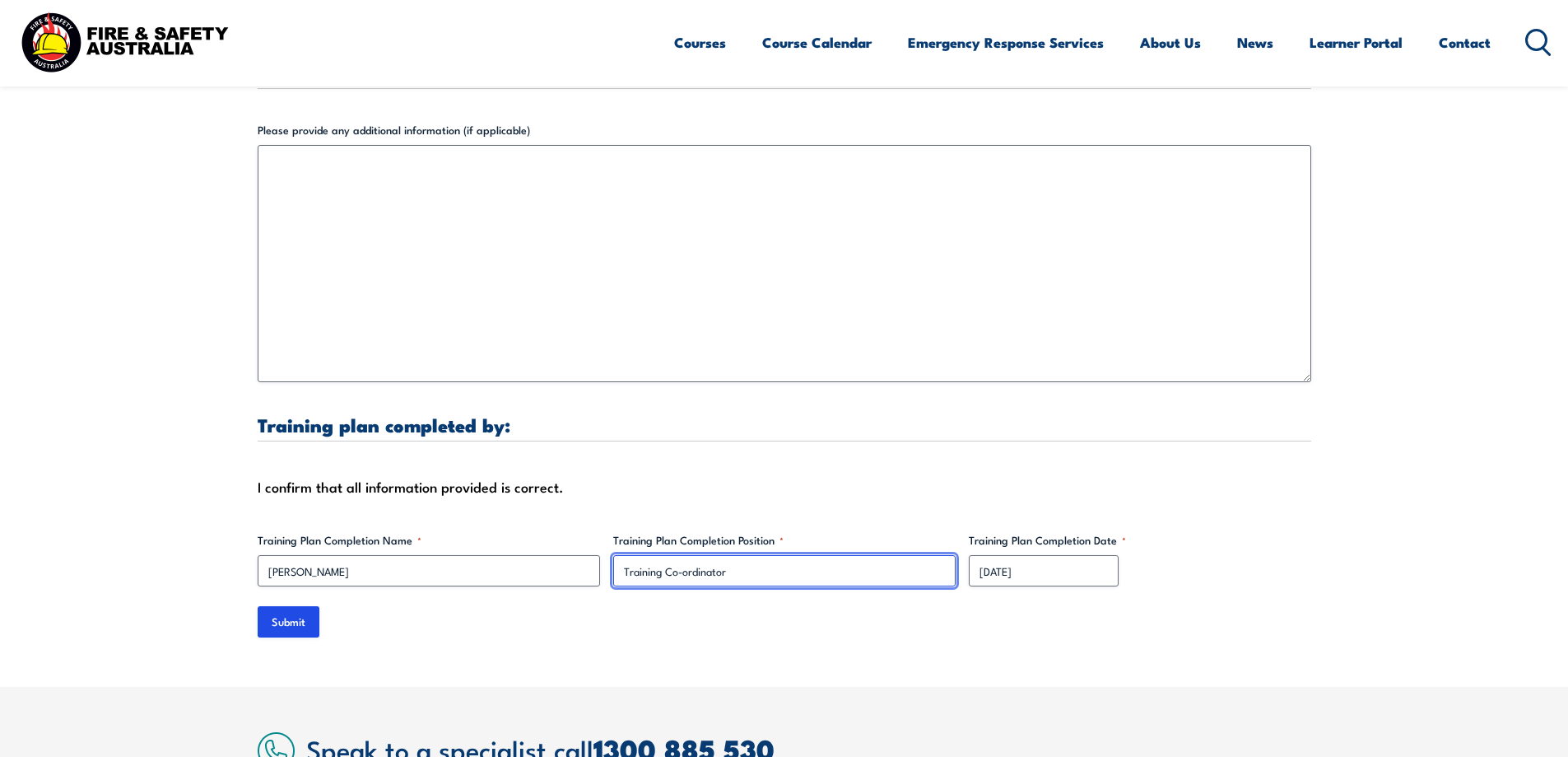
scroll to position [4941, 0]
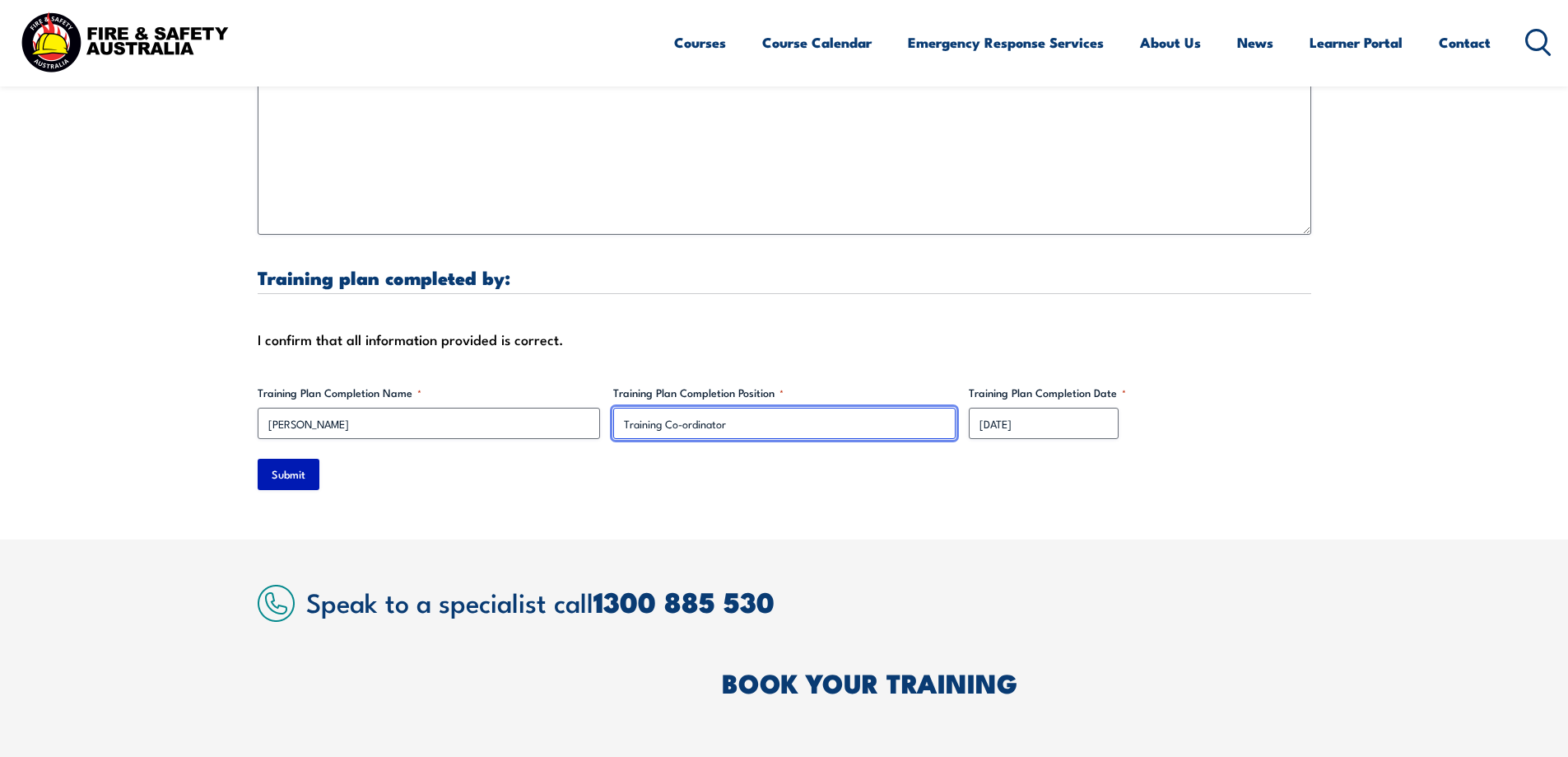
type input "Training Co-ordinator"
click at [284, 459] on input "Submit" at bounding box center [288, 474] width 62 height 31
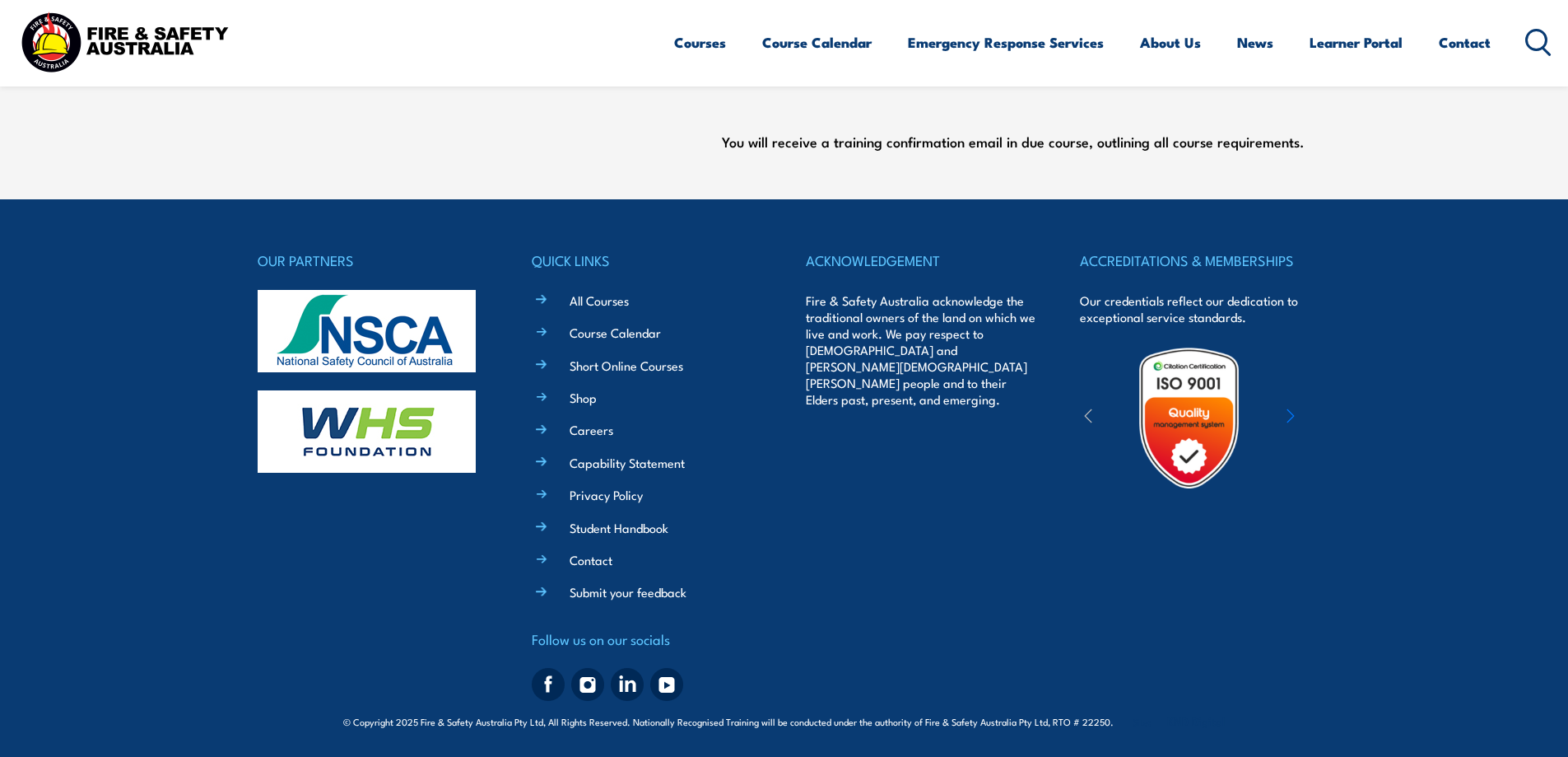
scroll to position [0, 0]
